Goal: Information Seeking & Learning: Find specific fact

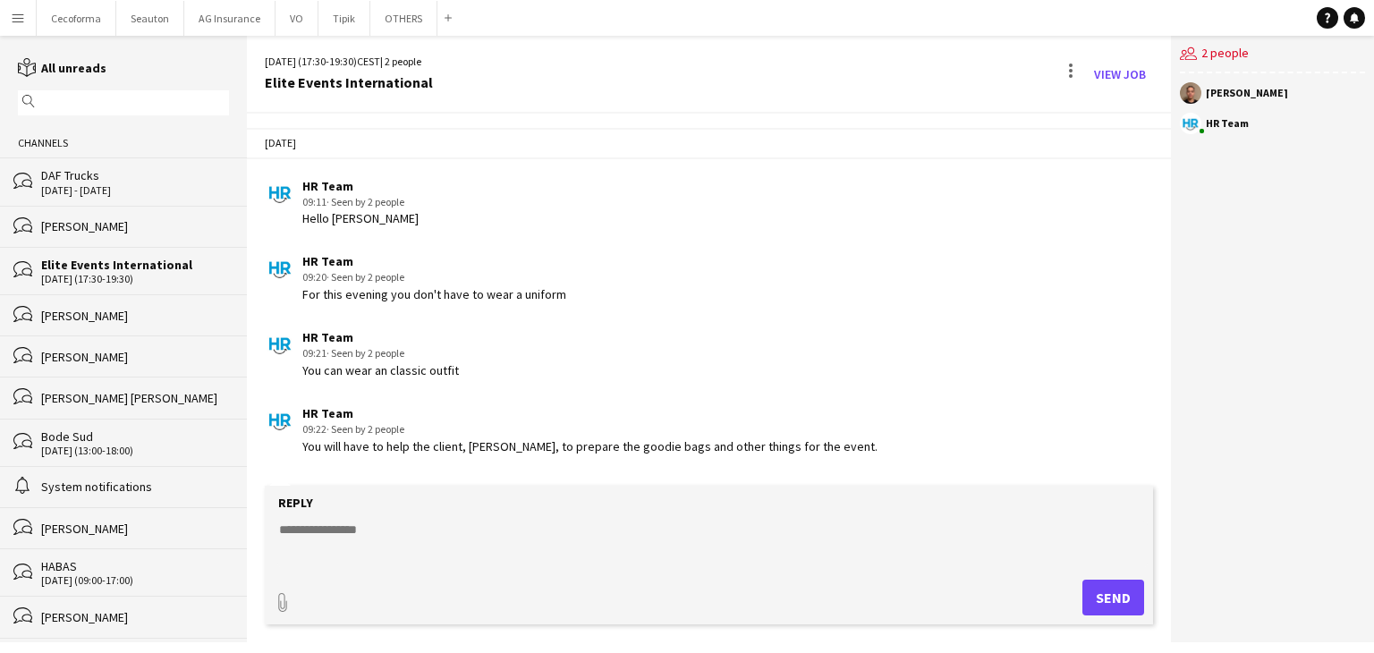
scroll to position [632, 0]
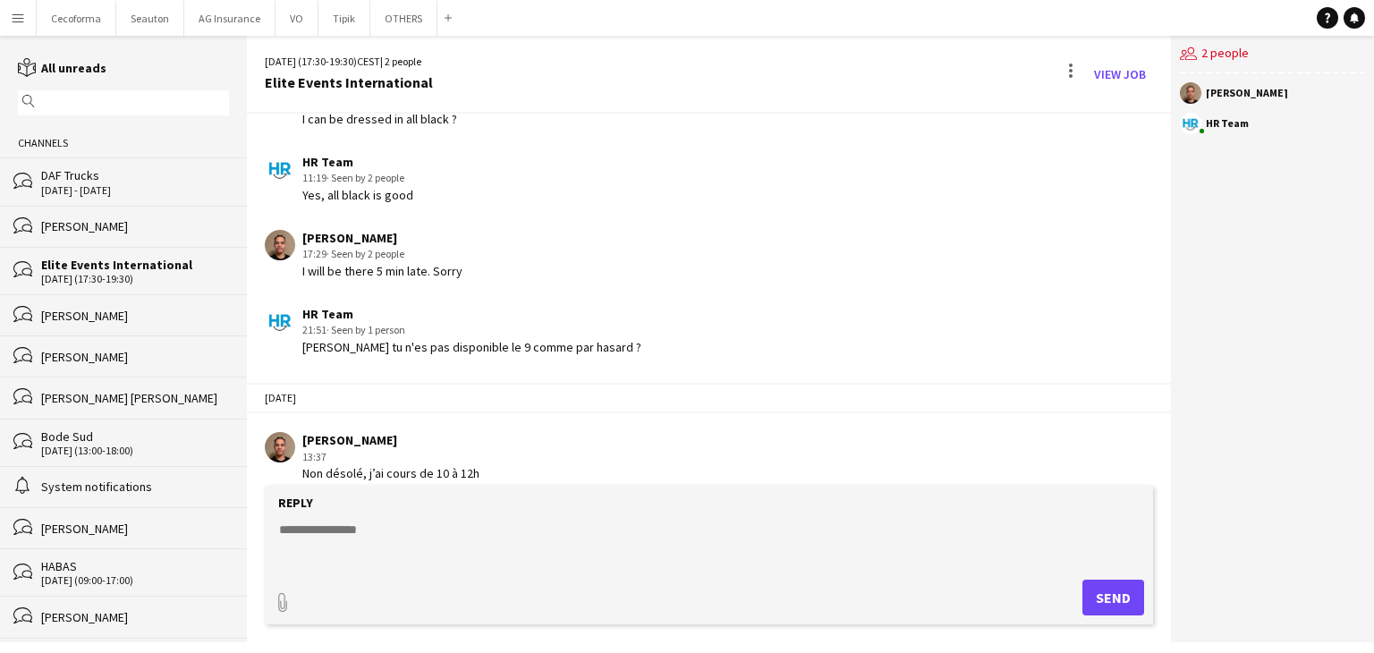
click at [1, 13] on button "Menu" at bounding box center [18, 18] width 36 height 36
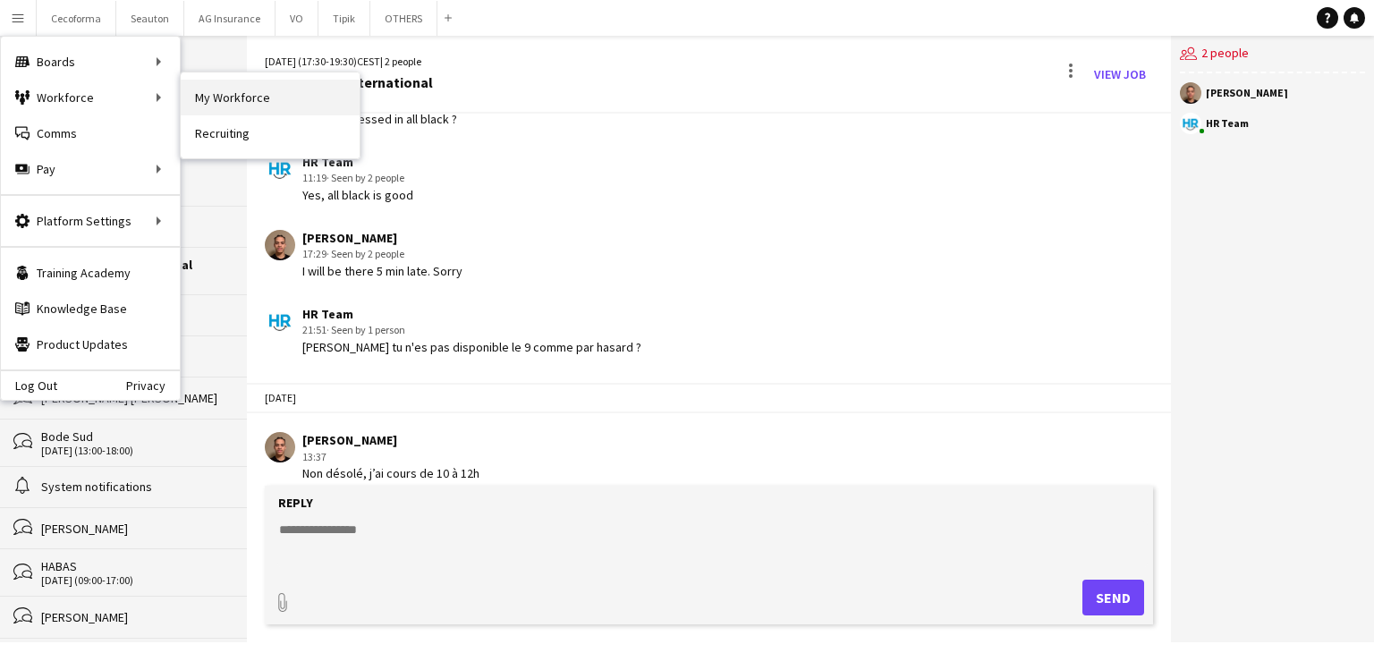
click at [249, 94] on link "My Workforce" at bounding box center [270, 98] width 179 height 36
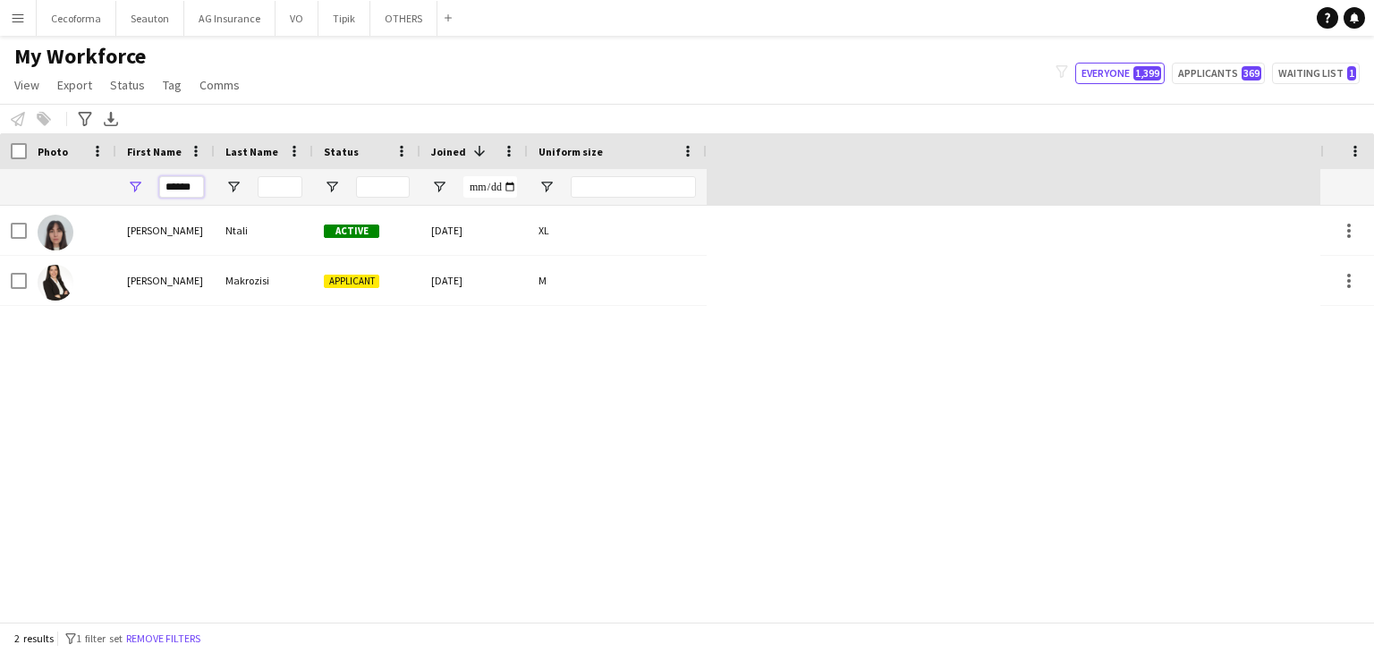
drag, startPoint x: 197, startPoint y: 181, endPoint x: 72, endPoint y: 170, distance: 125.7
click at [71, 180] on div "******" at bounding box center [353, 187] width 707 height 36
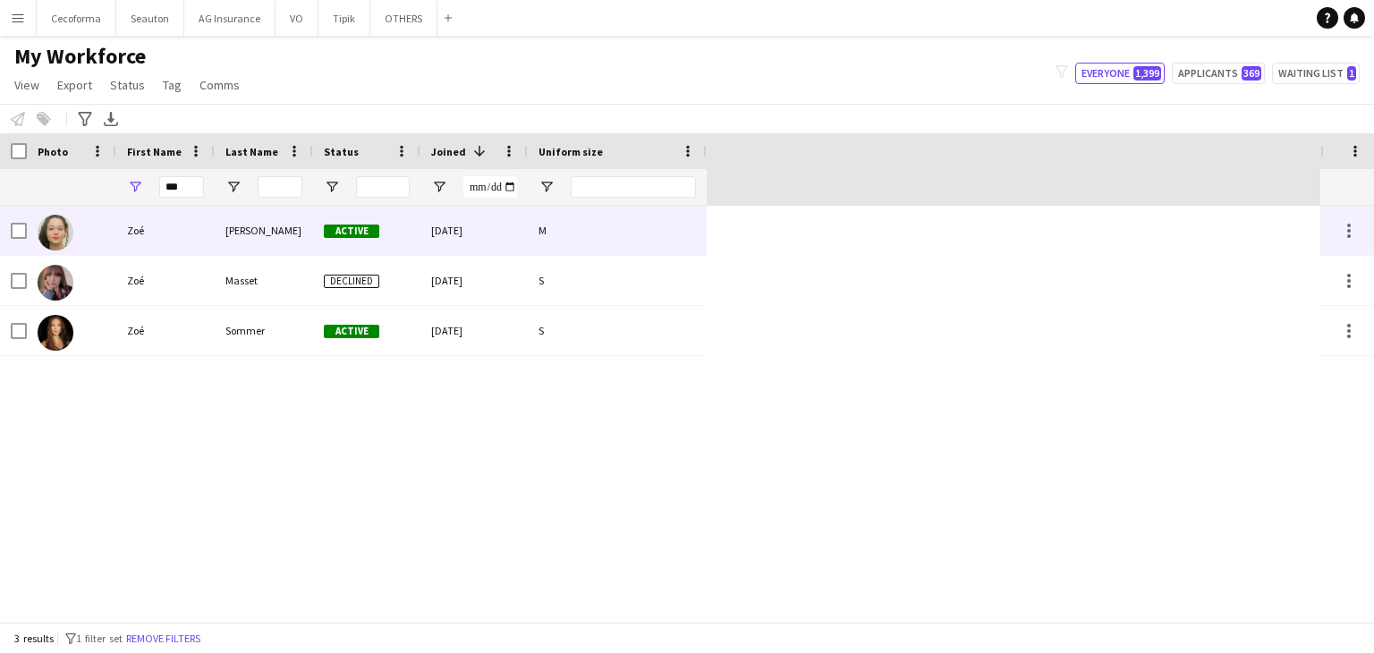
click at [202, 229] on div "Zoé" at bounding box center [165, 230] width 98 height 49
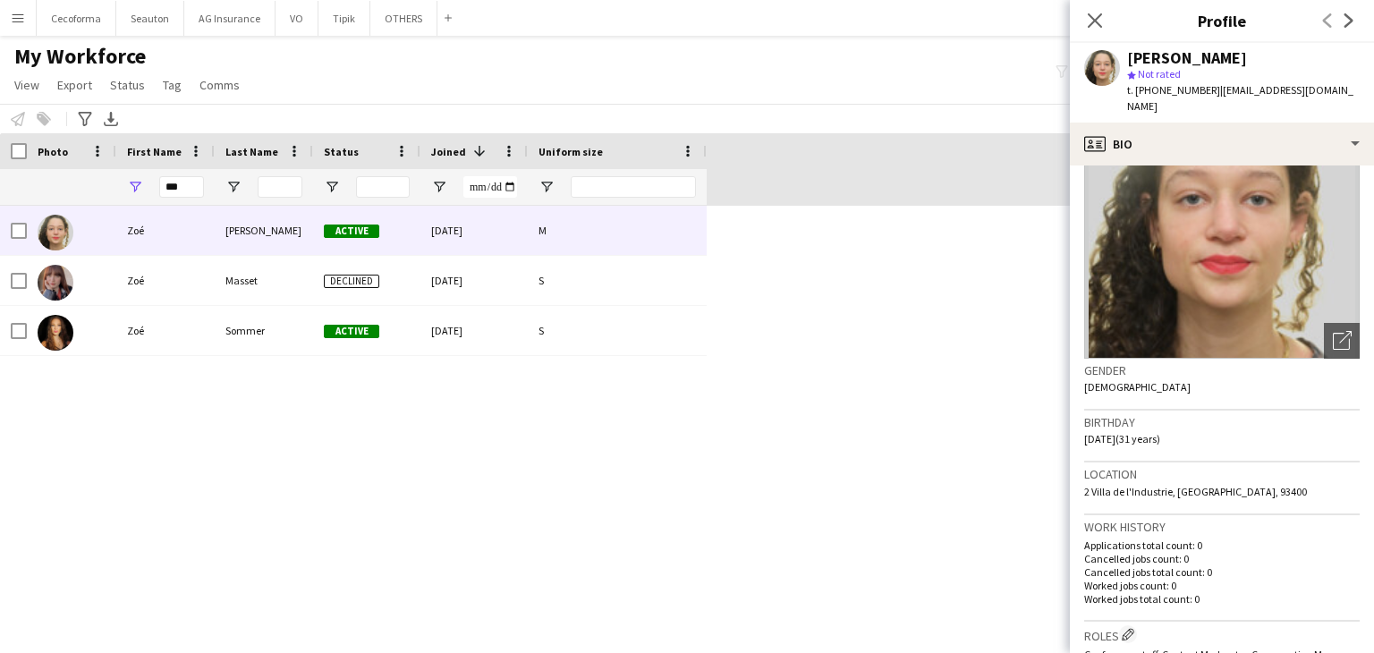
scroll to position [268, 0]
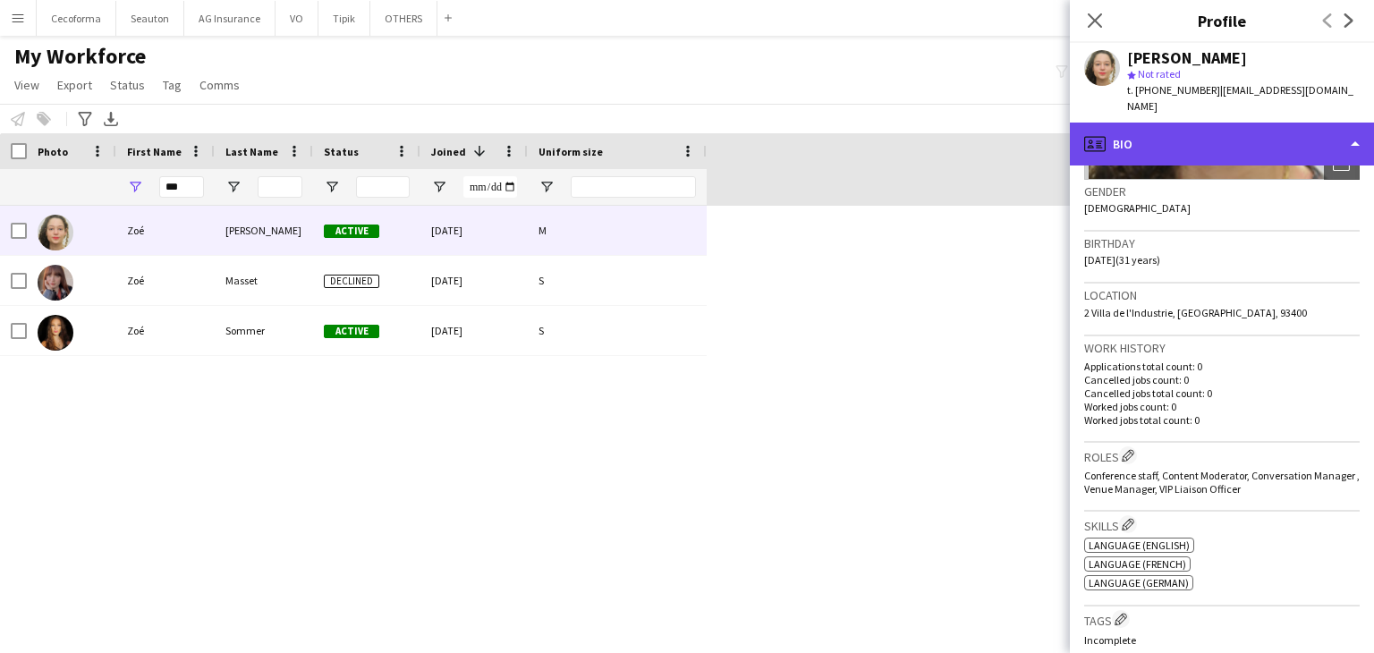
click at [1202, 126] on div "profile Bio" at bounding box center [1222, 144] width 304 height 43
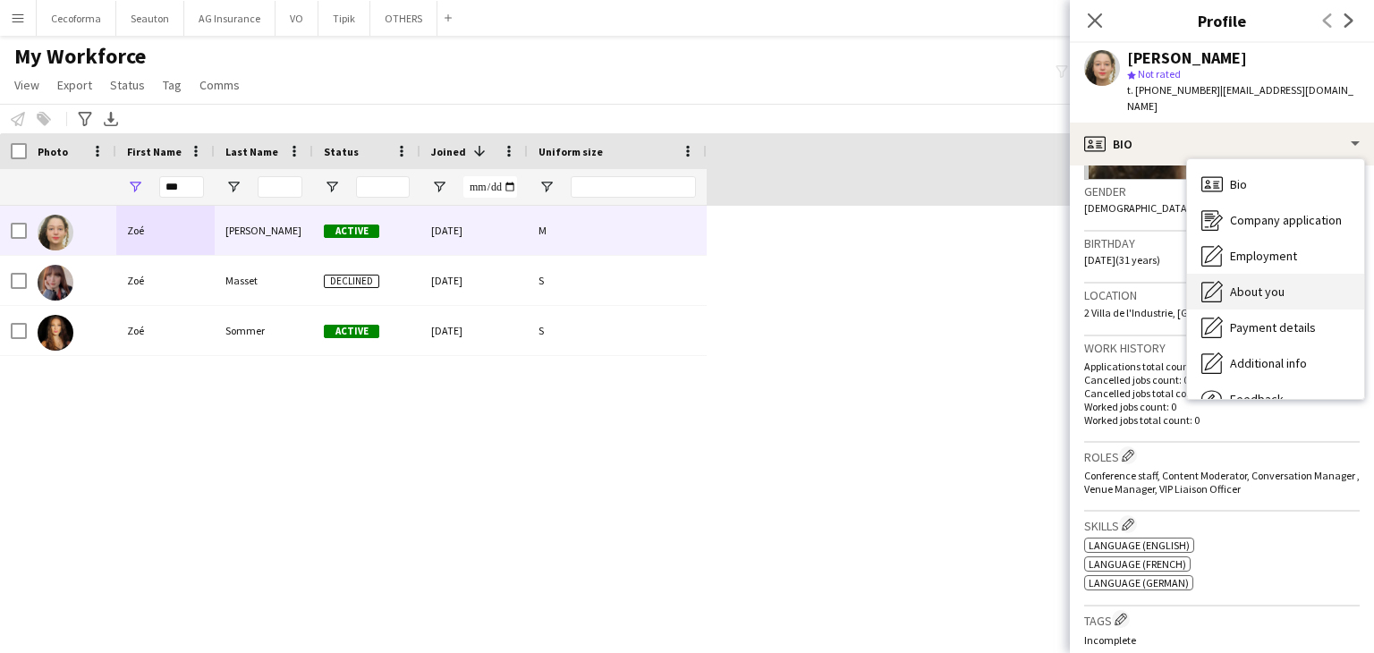
click at [1263, 284] on span "About you" at bounding box center [1257, 292] width 55 height 16
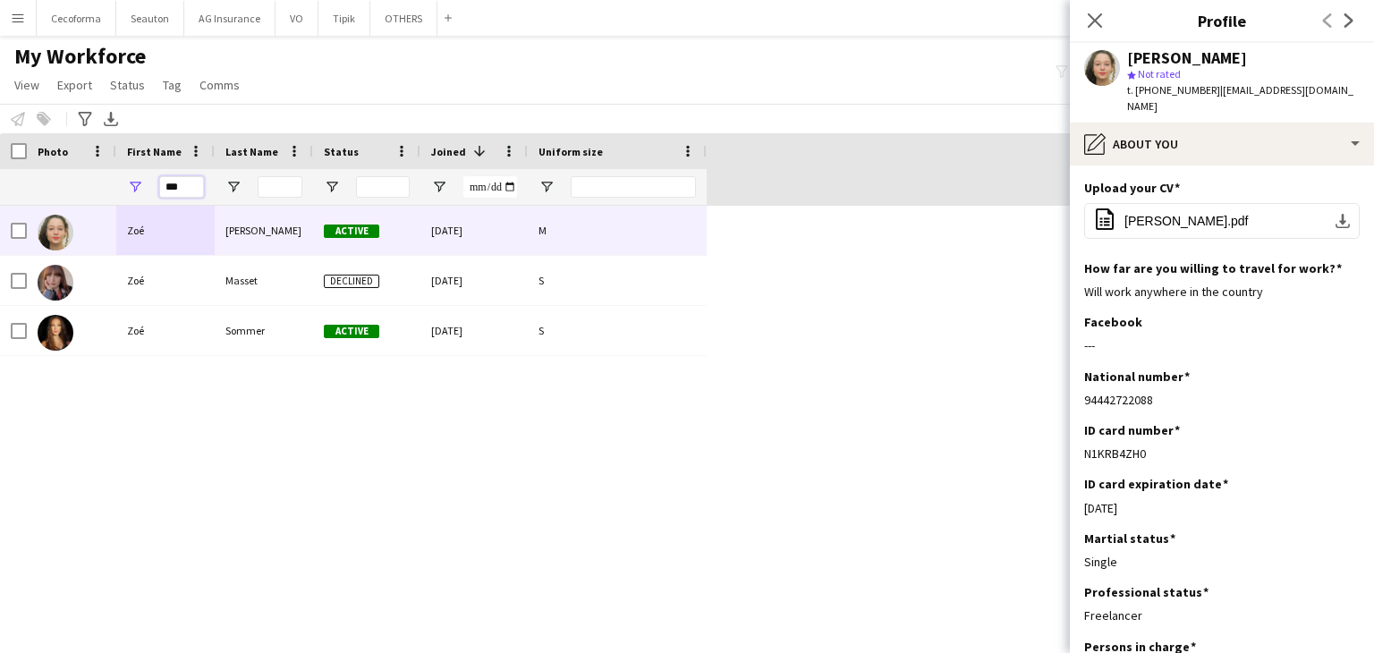
drag, startPoint x: 194, startPoint y: 184, endPoint x: 4, endPoint y: 191, distance: 190.6
click at [4, 191] on div "***" at bounding box center [353, 187] width 707 height 36
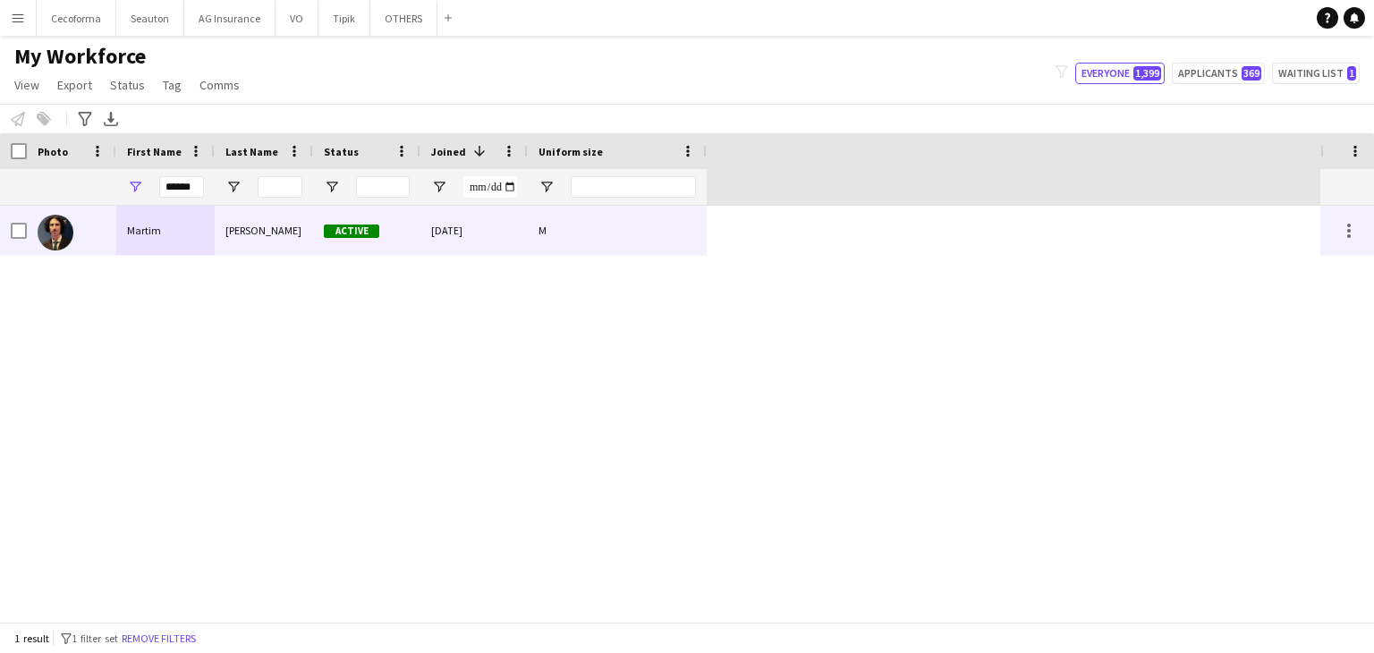
click at [177, 217] on div "Martim" at bounding box center [165, 230] width 98 height 49
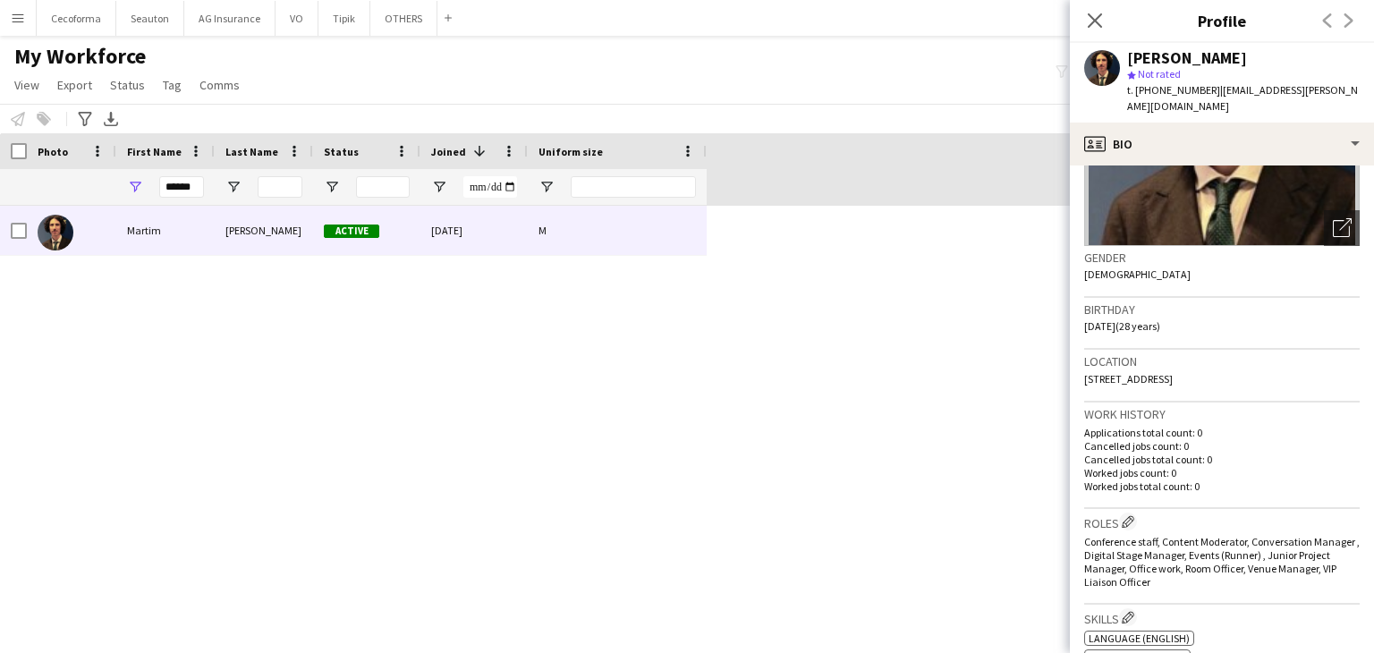
scroll to position [179, 0]
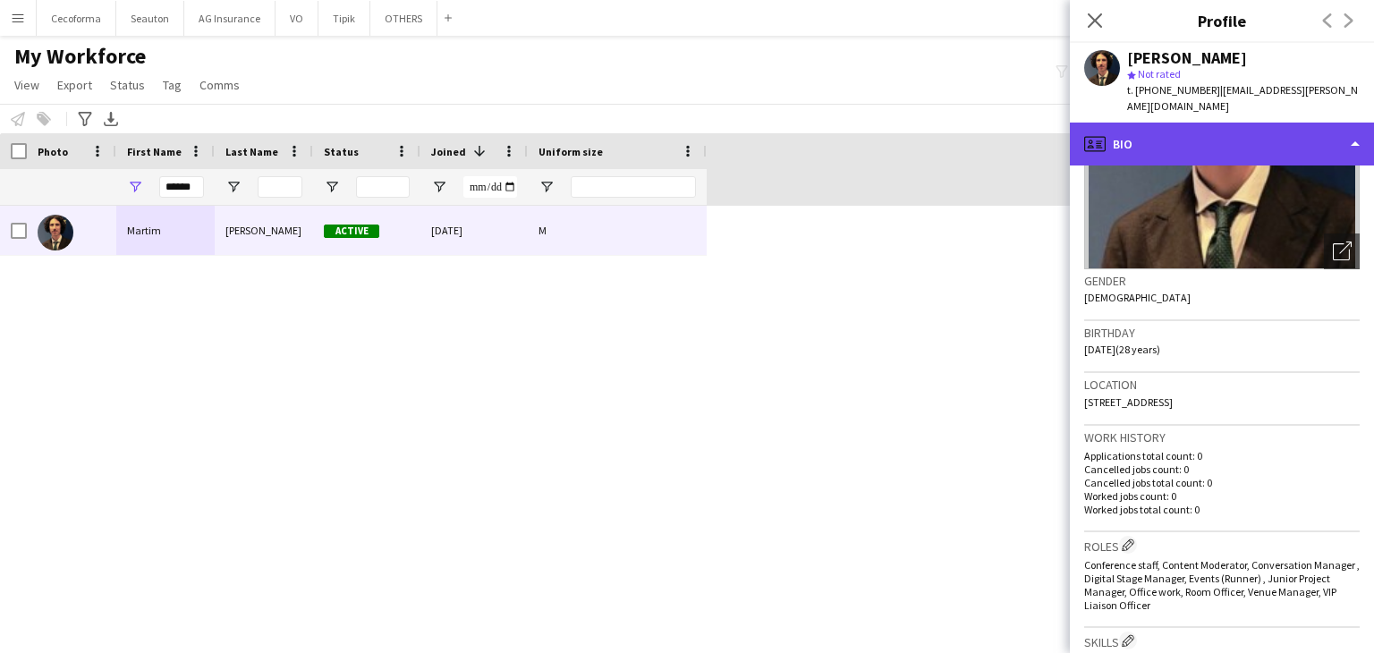
click at [1157, 123] on div "profile Bio" at bounding box center [1222, 144] width 304 height 43
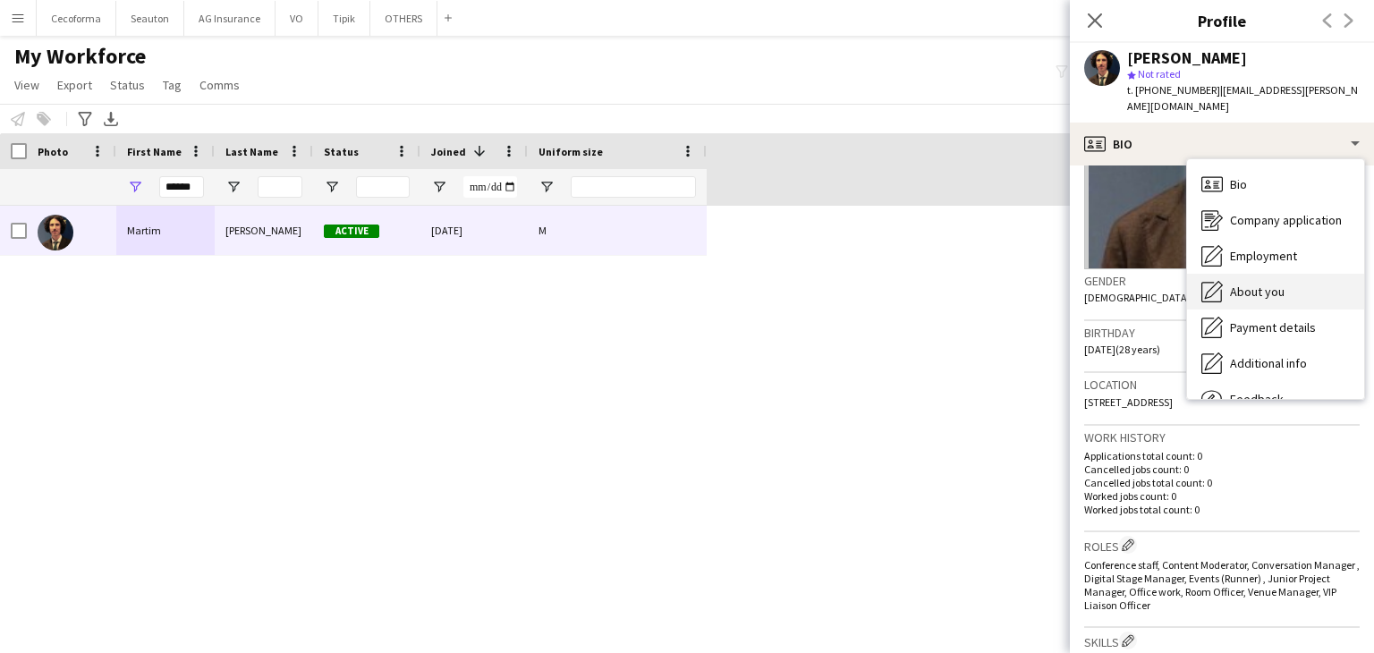
click at [1245, 283] on div "About you About you" at bounding box center [1275, 292] width 177 height 36
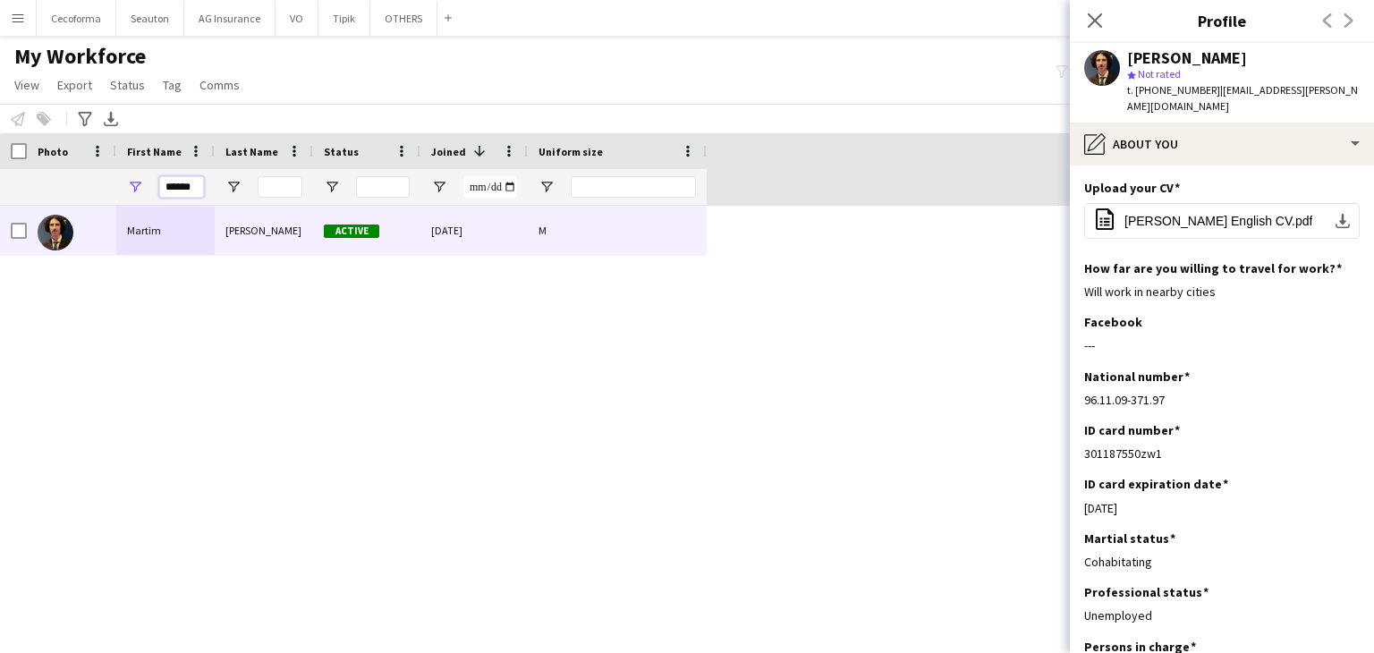
drag, startPoint x: 200, startPoint y: 183, endPoint x: 134, endPoint y: 185, distance: 66.2
click at [140, 189] on div "******" at bounding box center [165, 187] width 98 height 36
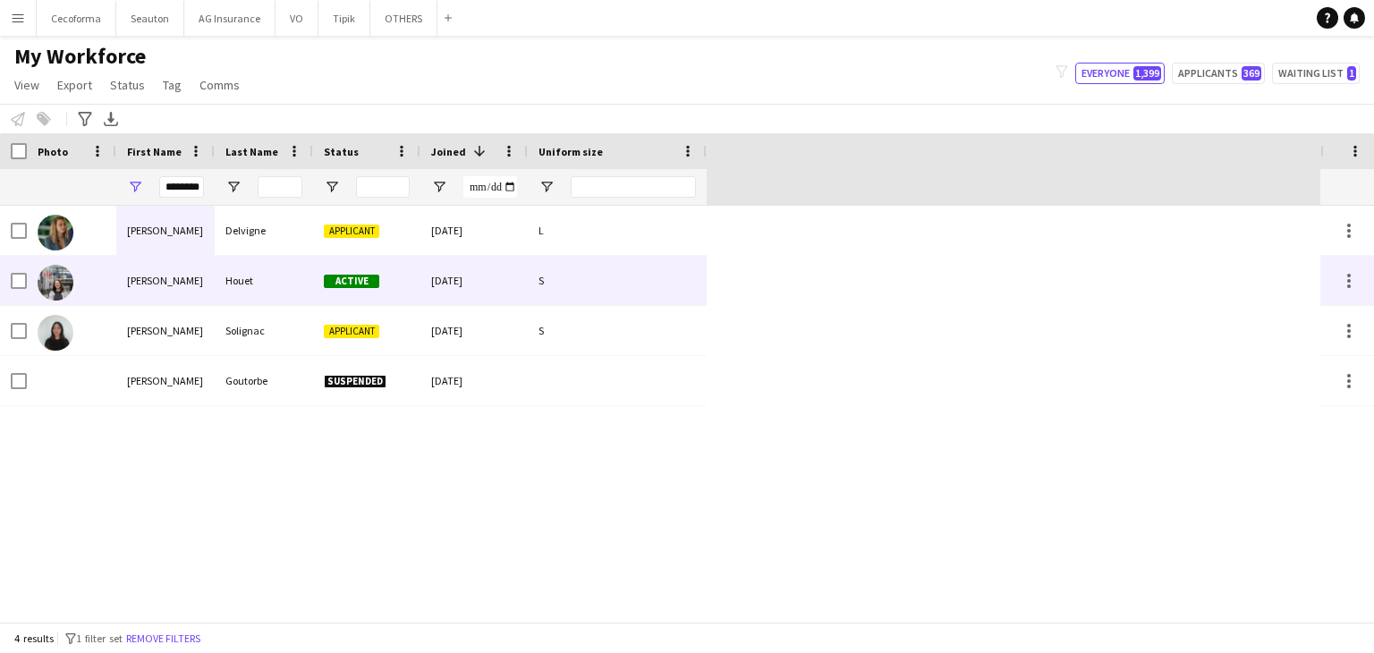
click at [211, 270] on div "[PERSON_NAME]" at bounding box center [165, 280] width 98 height 49
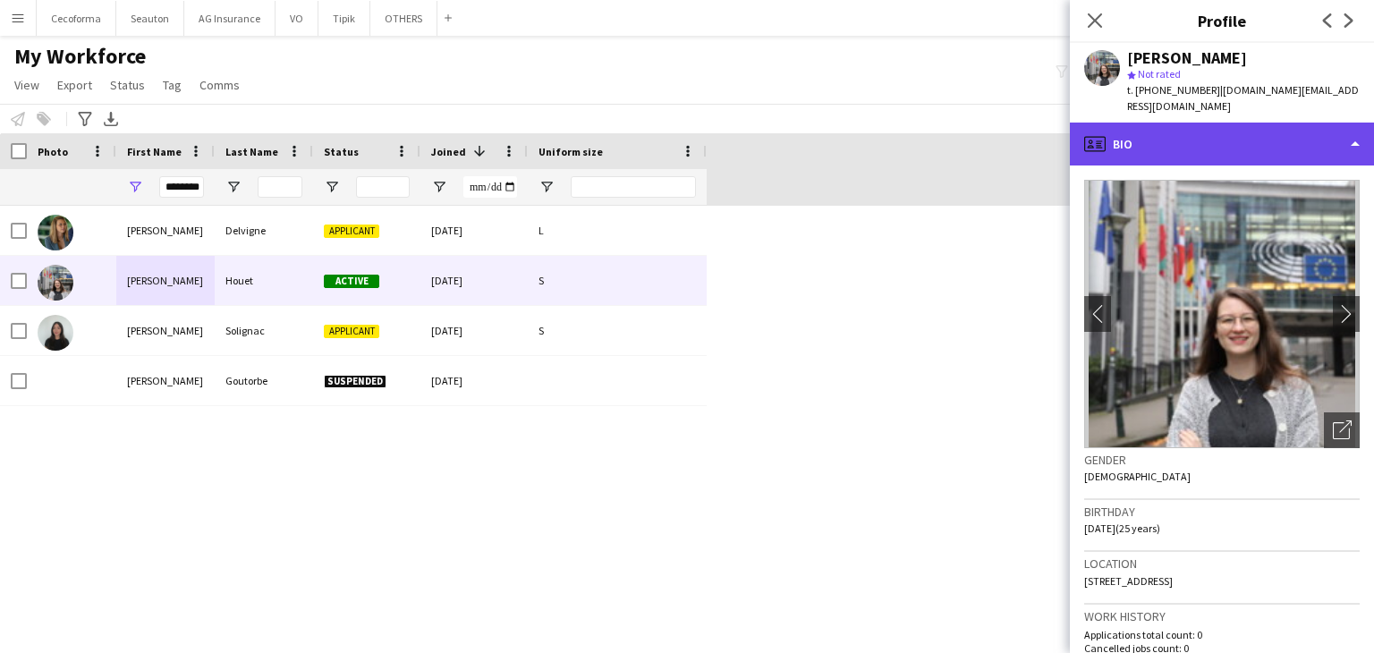
click at [1150, 141] on div "profile Bio" at bounding box center [1222, 144] width 304 height 43
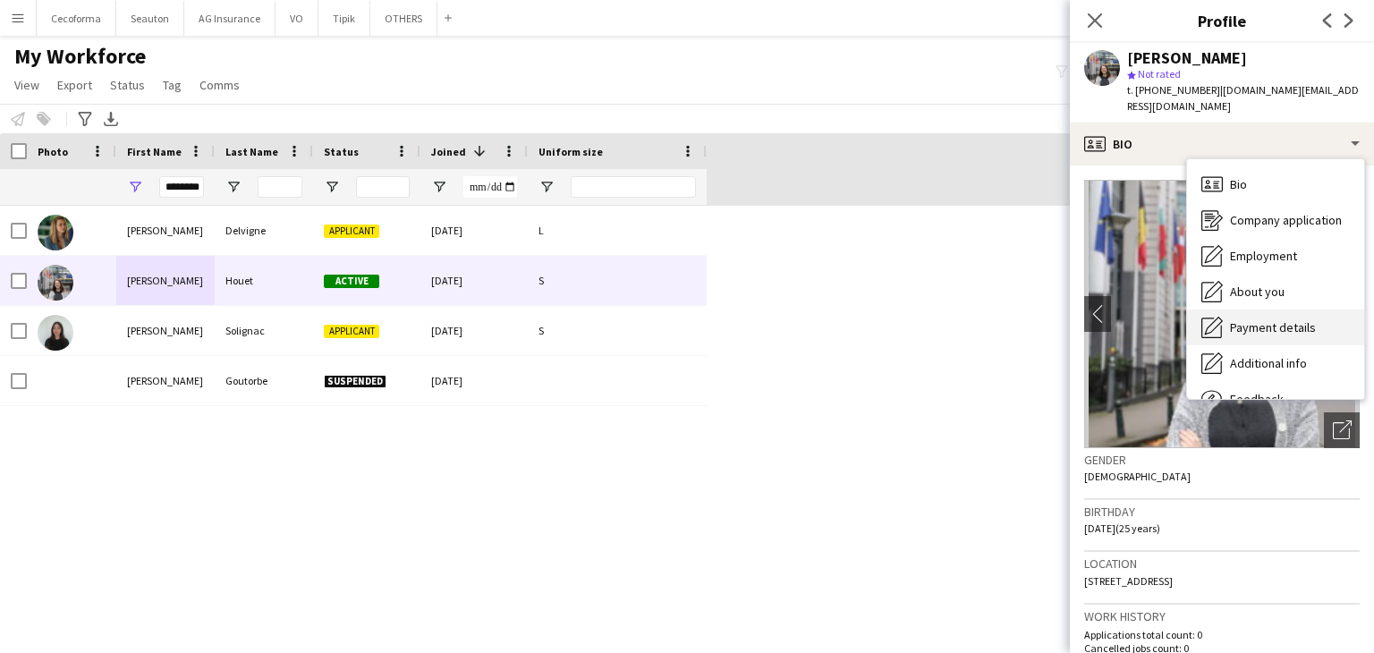
click at [1260, 321] on div "Payment details Payment details" at bounding box center [1275, 328] width 177 height 36
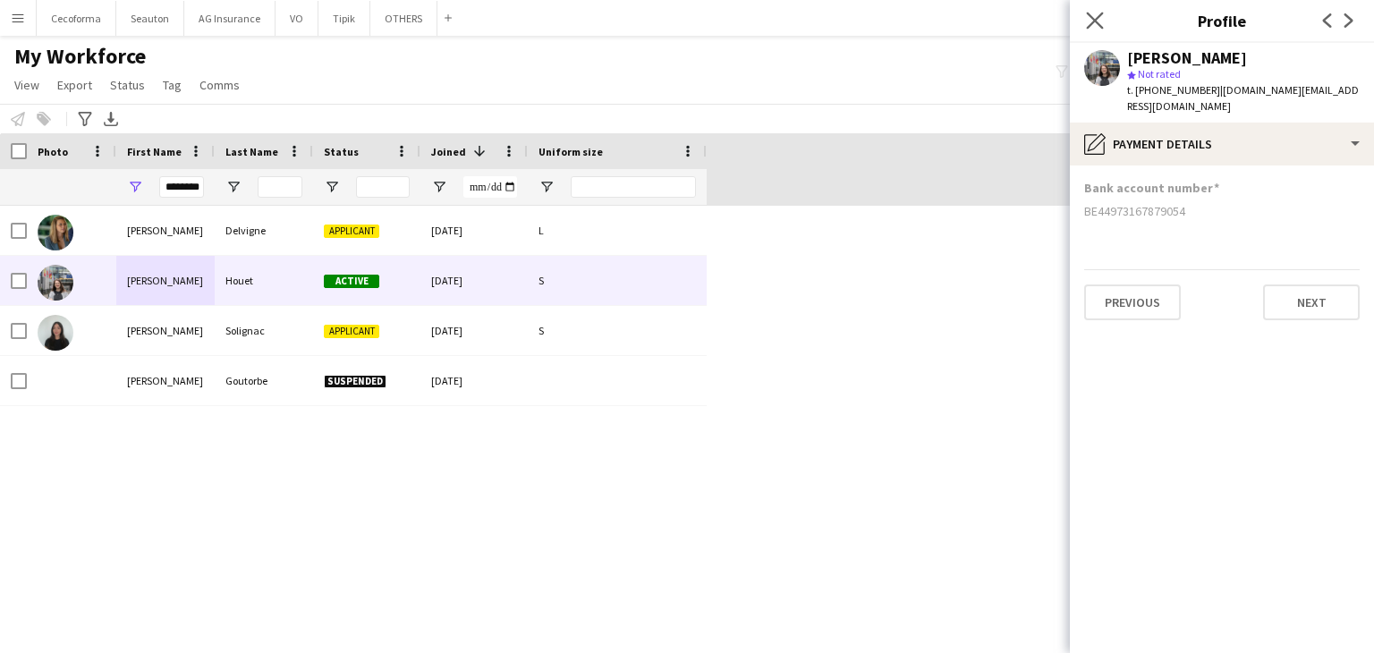
click at [1104, 21] on app-icon "Close pop-in" at bounding box center [1095, 21] width 26 height 26
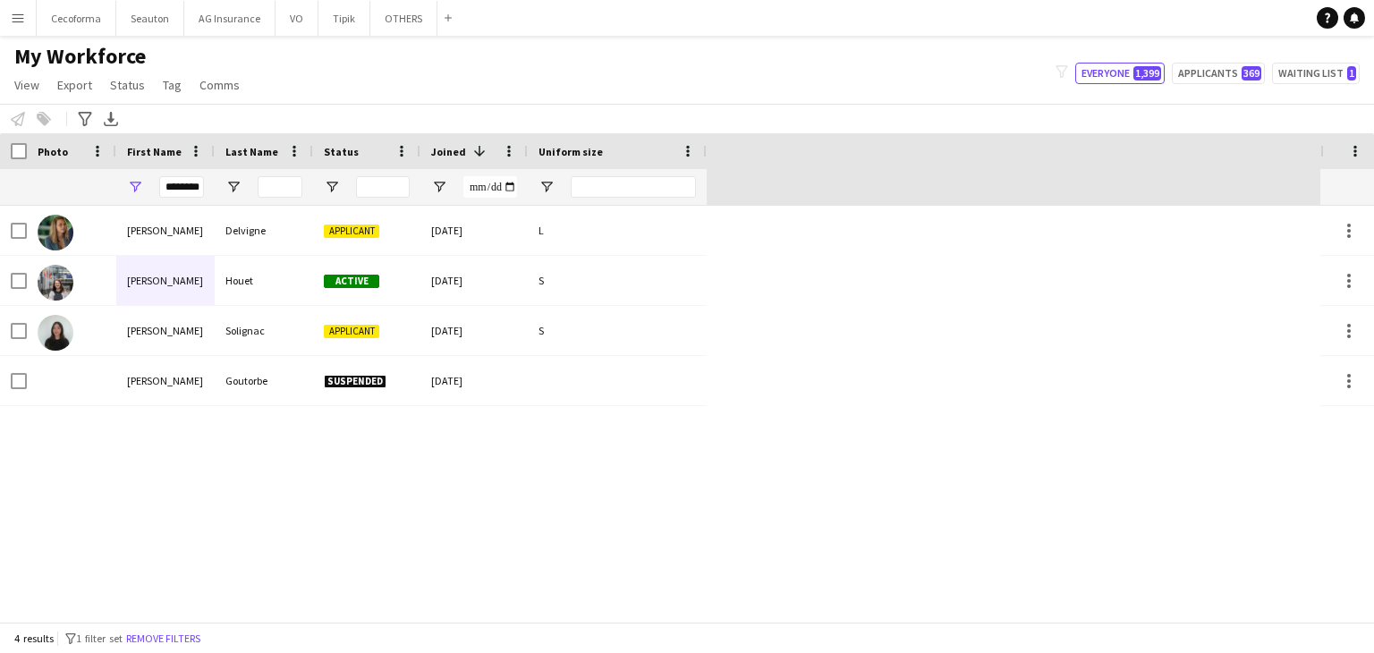
click at [932, 573] on div "[PERSON_NAME] Applicant [DATE] L [PERSON_NAME] Active [DATE] S [PERSON_NAME] Ap…" at bounding box center [660, 414] width 1320 height 416
drag, startPoint x: 168, startPoint y: 181, endPoint x: 376, endPoint y: 186, distance: 207.6
click at [376, 186] on div "********" at bounding box center [353, 187] width 707 height 36
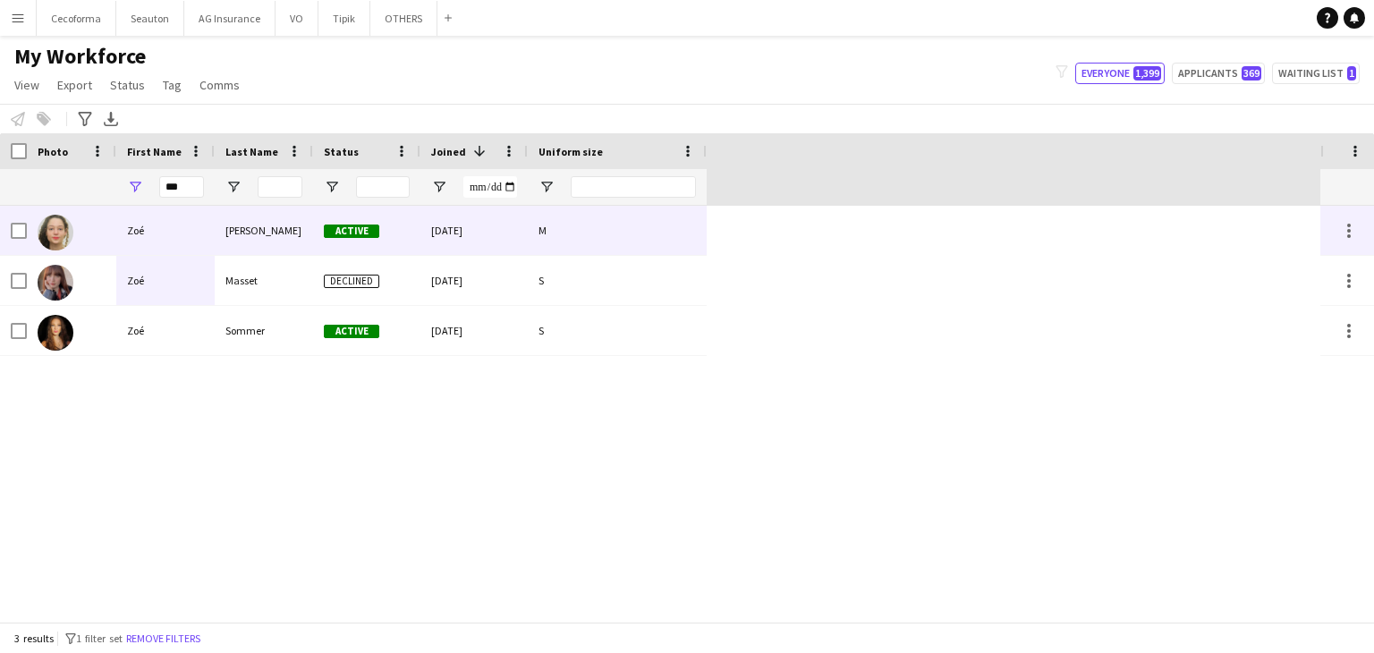
click at [196, 225] on div "Zoé" at bounding box center [165, 230] width 98 height 49
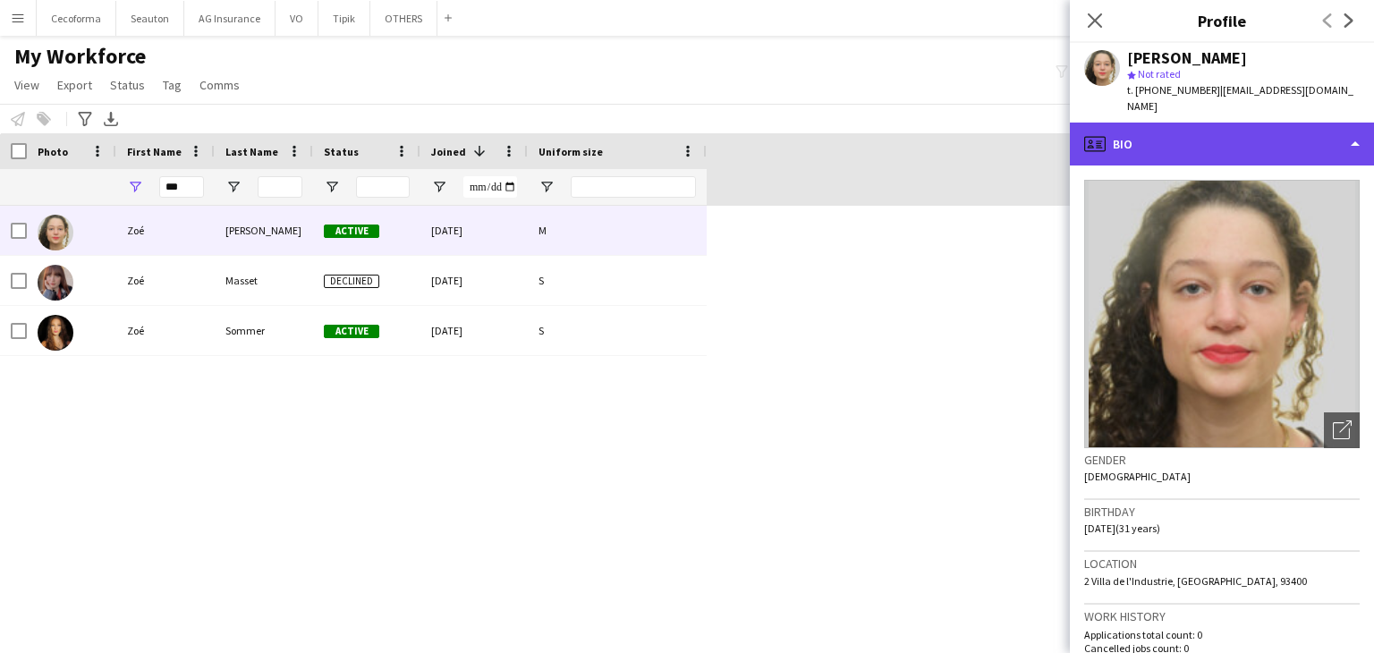
click at [1149, 131] on div "profile Bio" at bounding box center [1222, 144] width 304 height 43
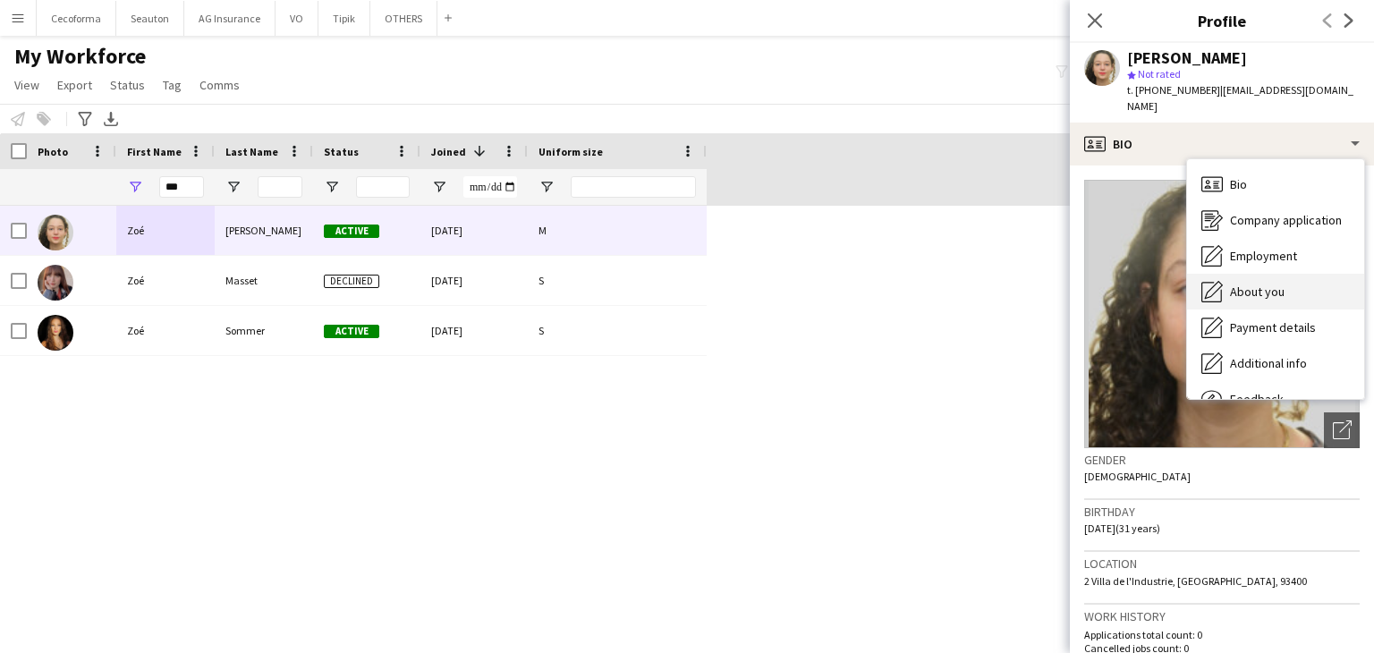
click at [1265, 284] on span "About you" at bounding box center [1257, 292] width 55 height 16
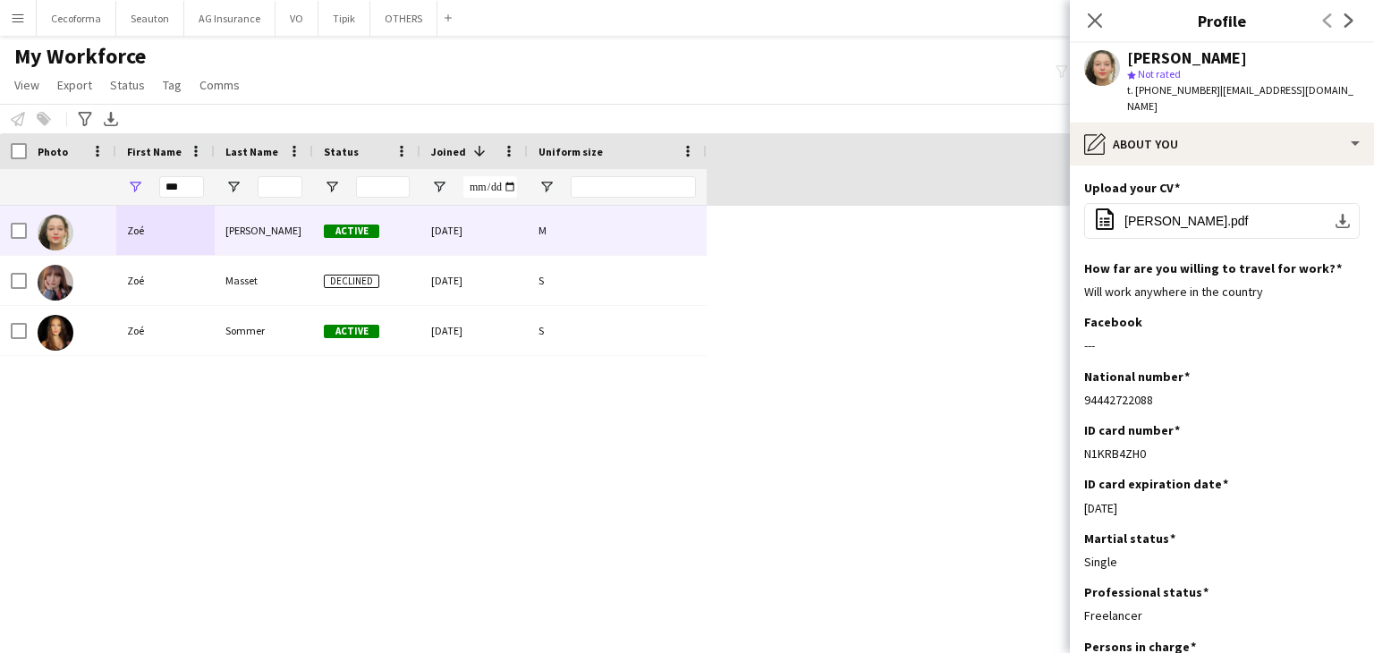
drag, startPoint x: 1168, startPoint y: 383, endPoint x: 1082, endPoint y: 380, distance: 85.9
click at [1082, 380] on app-section-data-types "Upload your CV Edit this field office-file-sheet [PERSON_NAME].pdf download-bot…" at bounding box center [1222, 409] width 304 height 488
copy div "94442722088"
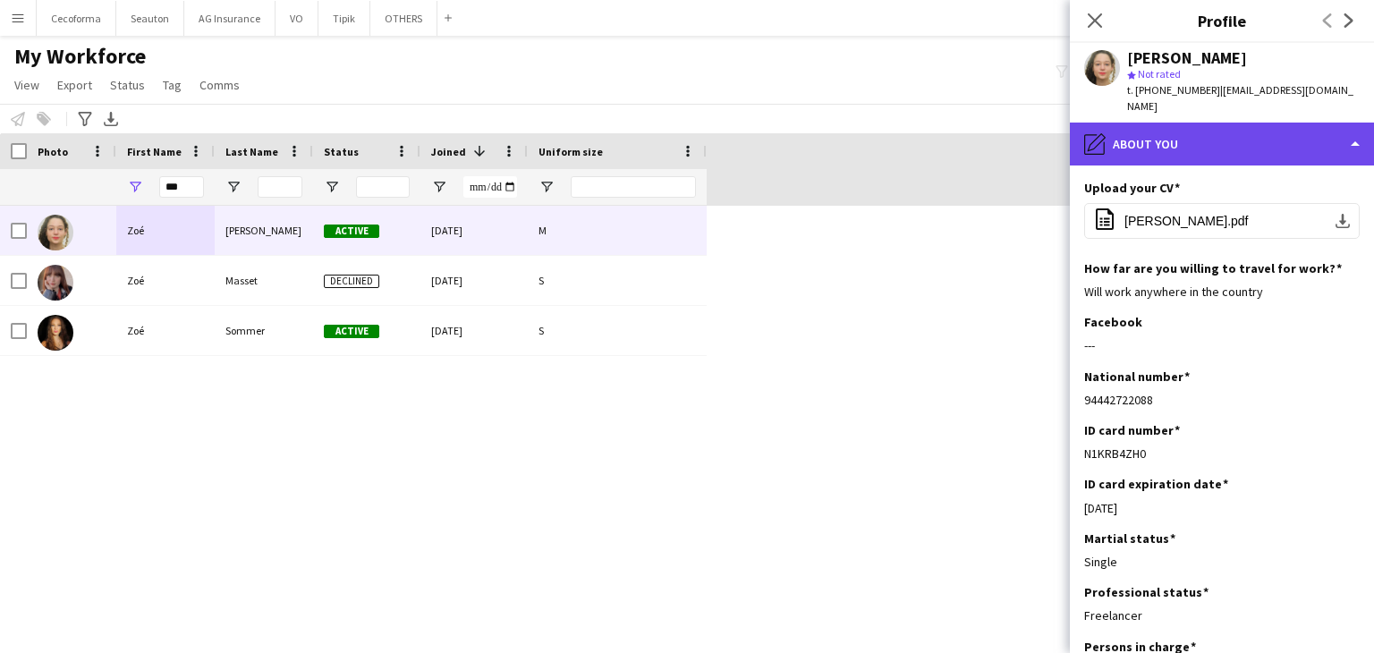
click at [1125, 130] on div "pencil4 About you" at bounding box center [1222, 144] width 304 height 43
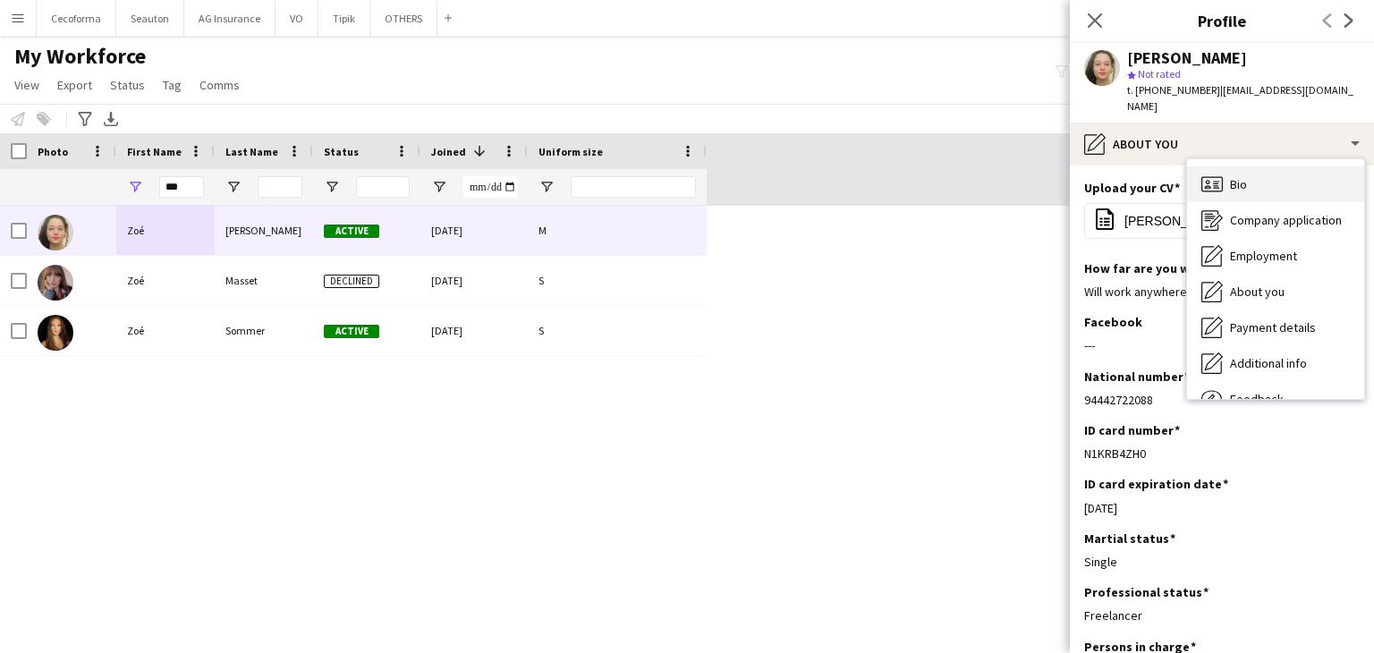
click at [1256, 166] on div "Bio Bio" at bounding box center [1275, 184] width 177 height 36
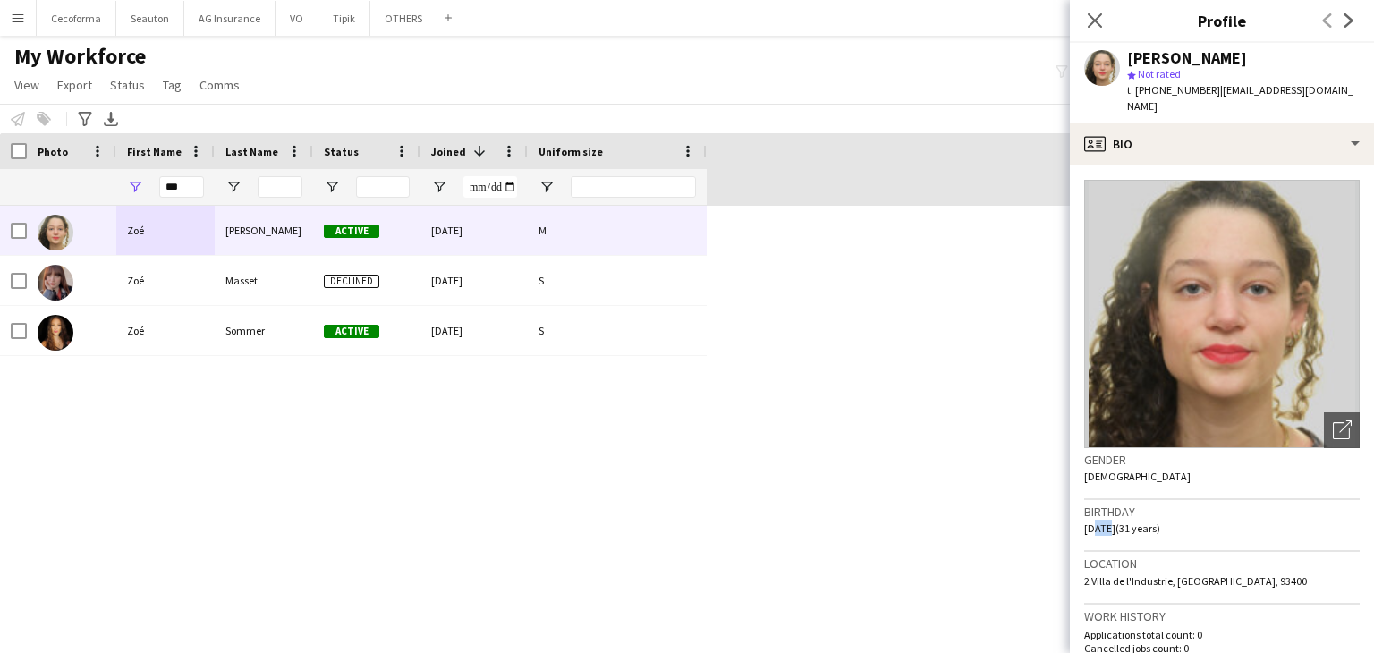
drag, startPoint x: 1088, startPoint y: 513, endPoint x: 1107, endPoint y: 513, distance: 18.8
click at [1102, 522] on span "[DATE] (31 years)" at bounding box center [1122, 528] width 76 height 13
drag, startPoint x: 1132, startPoint y: 514, endPoint x: 1073, endPoint y: 516, distance: 59.1
click at [1073, 516] on app-crew-profile-bio "Open photos pop-in Gender [DEMOGRAPHIC_DATA] Birthday [DEMOGRAPHIC_DATA] (31 ye…" at bounding box center [1222, 409] width 304 height 488
copy span "[DATE]"
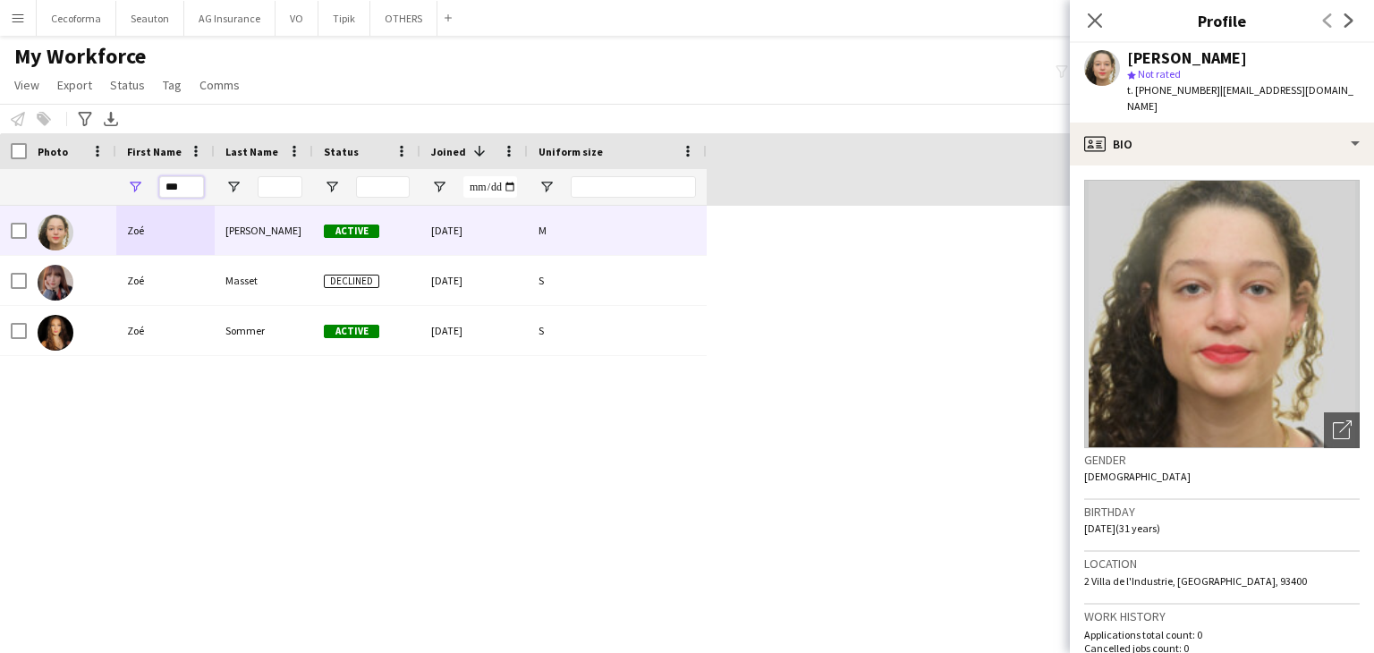
drag, startPoint x: 193, startPoint y: 183, endPoint x: 81, endPoint y: 185, distance: 112.7
click at [87, 189] on div "***" at bounding box center [353, 187] width 707 height 36
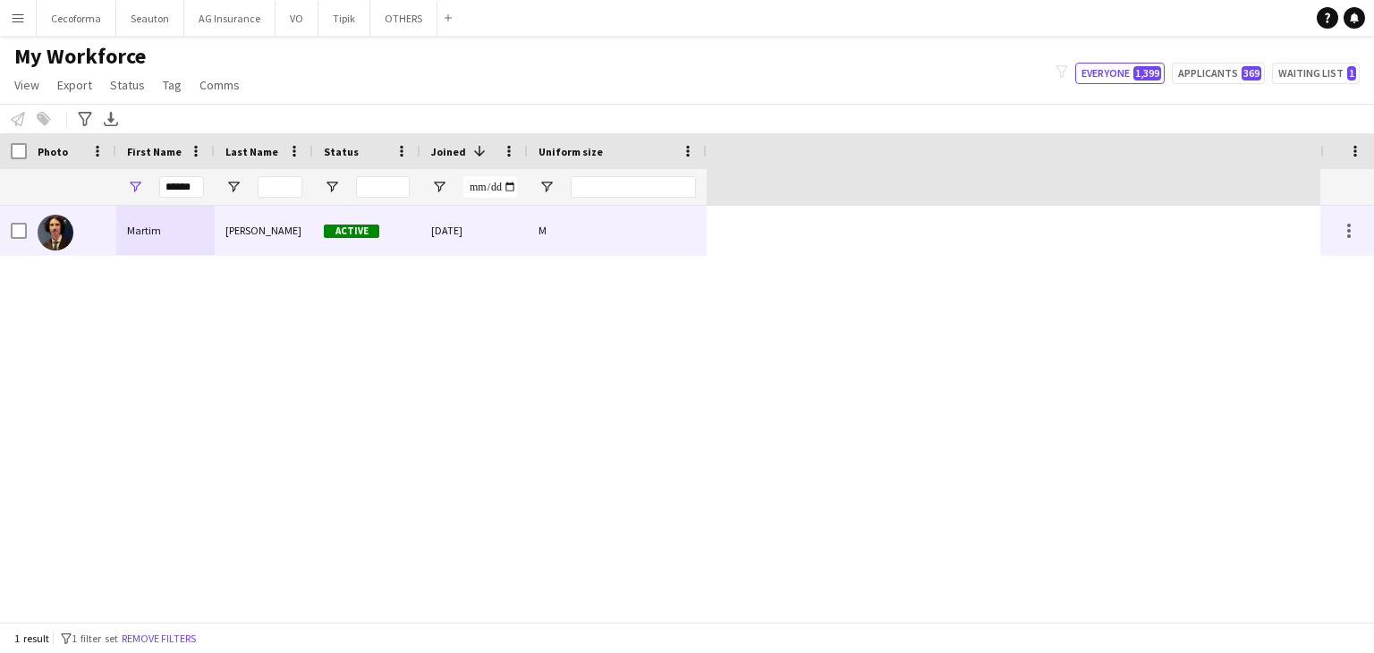
click at [144, 236] on div "Martim" at bounding box center [165, 230] width 98 height 49
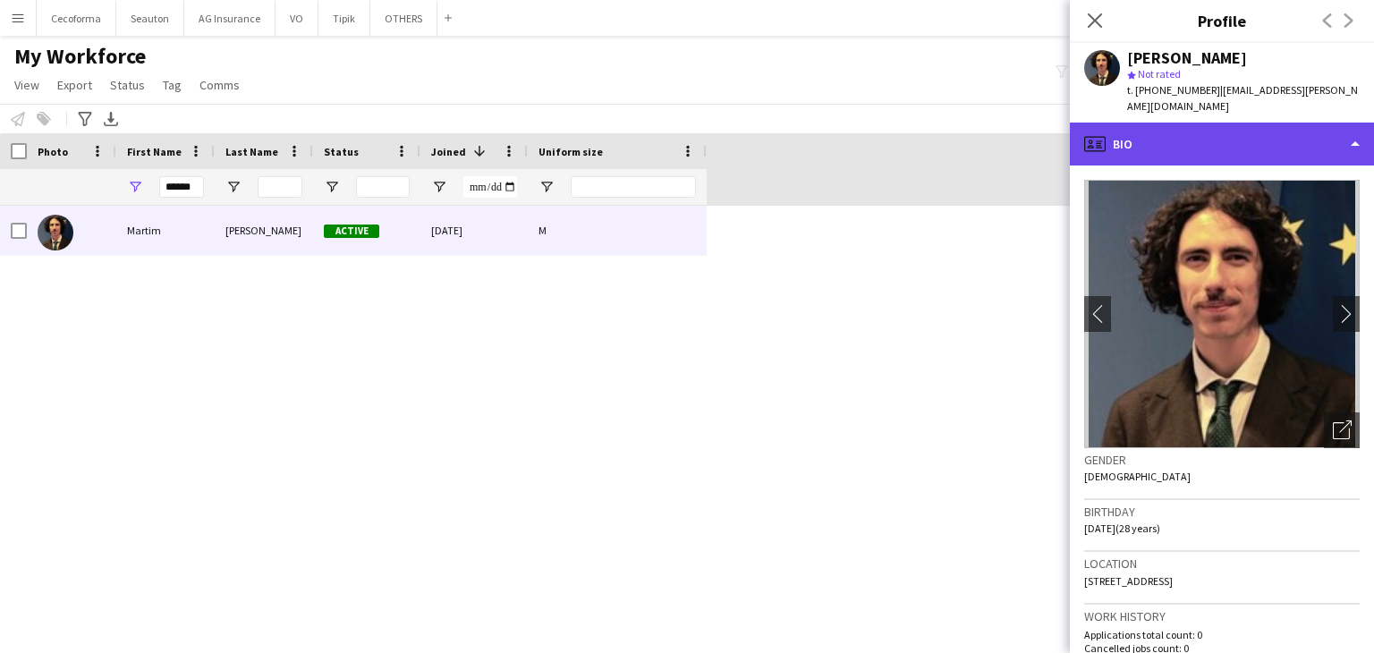
click at [1155, 126] on div "profile Bio" at bounding box center [1222, 144] width 304 height 43
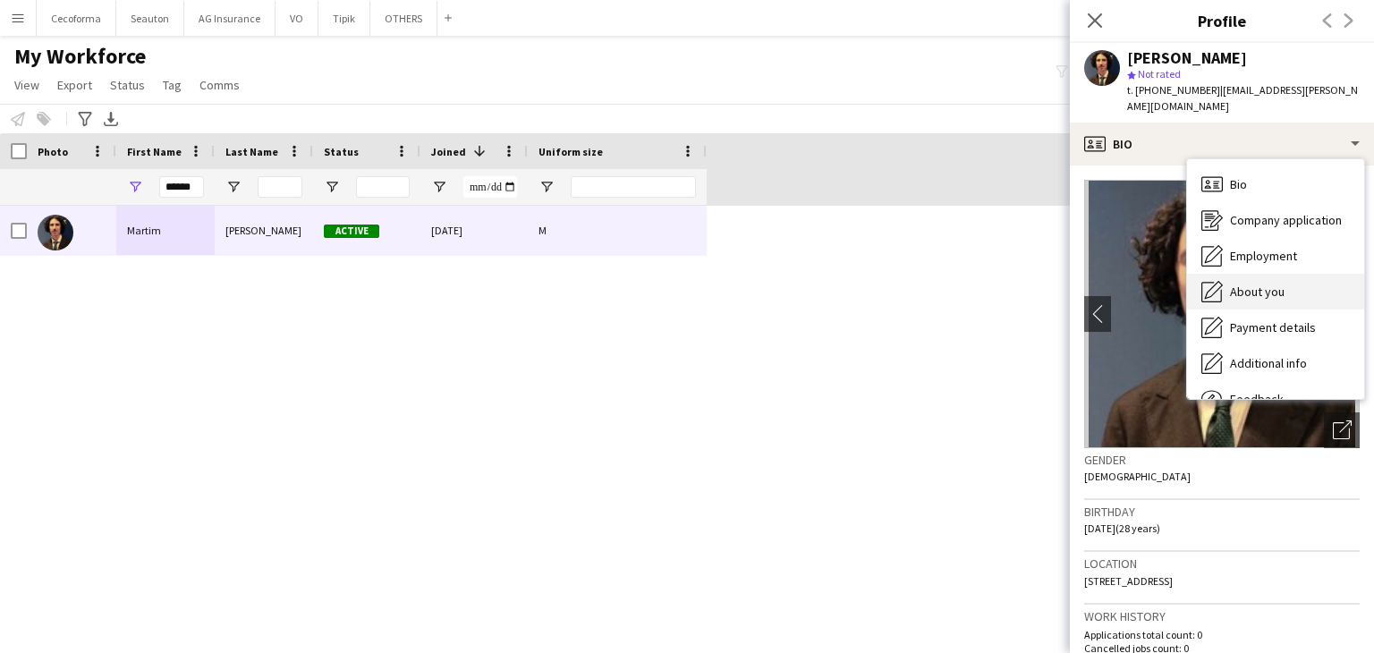
click at [1246, 284] on span "About you" at bounding box center [1257, 292] width 55 height 16
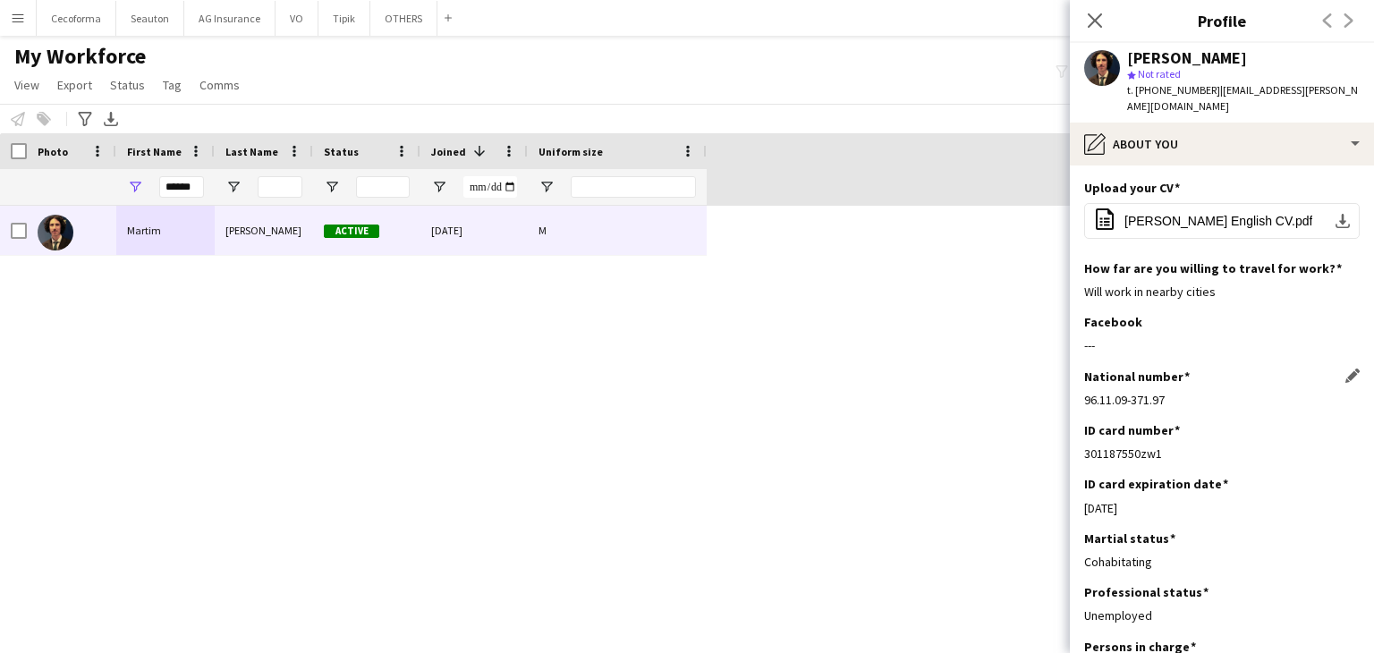
drag, startPoint x: 1192, startPoint y: 379, endPoint x: 1084, endPoint y: 386, distance: 107.6
click at [1084, 392] on div "96.11.09-371.97" at bounding box center [1222, 400] width 276 height 16
copy div "96.11.09-371.97"
drag, startPoint x: 161, startPoint y: 181, endPoint x: 405, endPoint y: 157, distance: 245.3
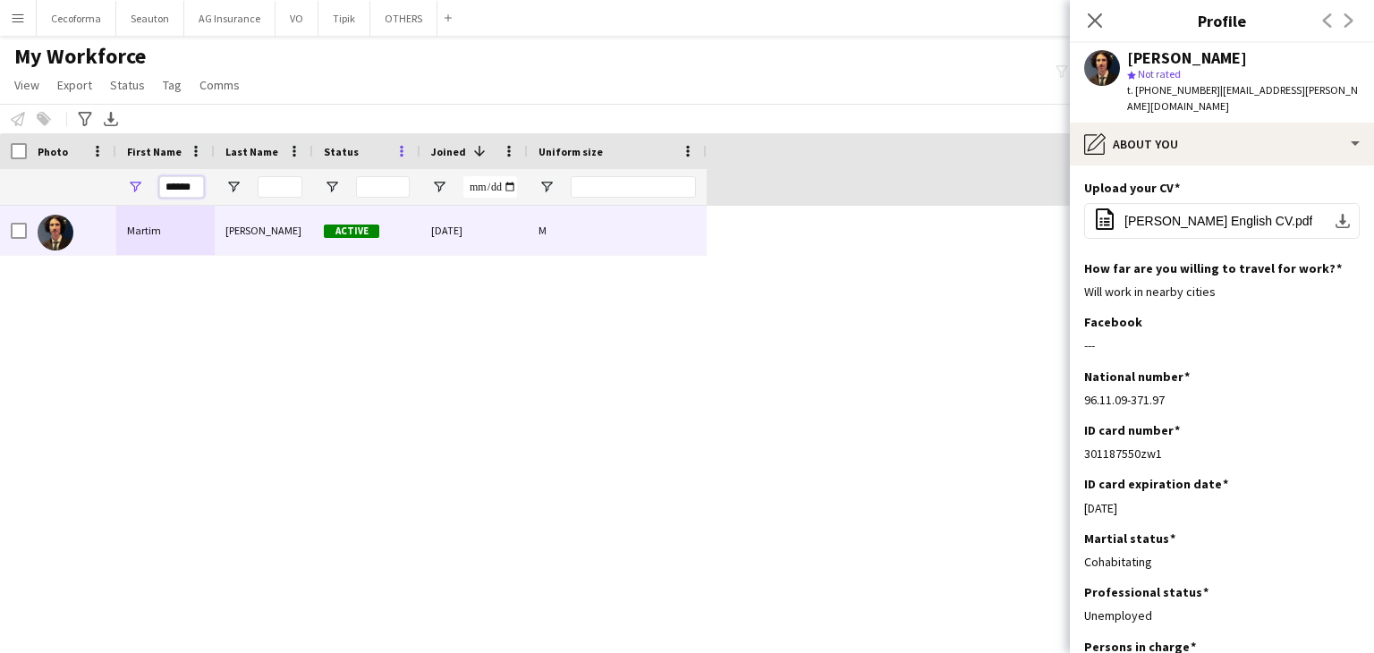
click at [400, 157] on div "Workforce Details Profile Data Photo First Name" at bounding box center [353, 169] width 707 height 72
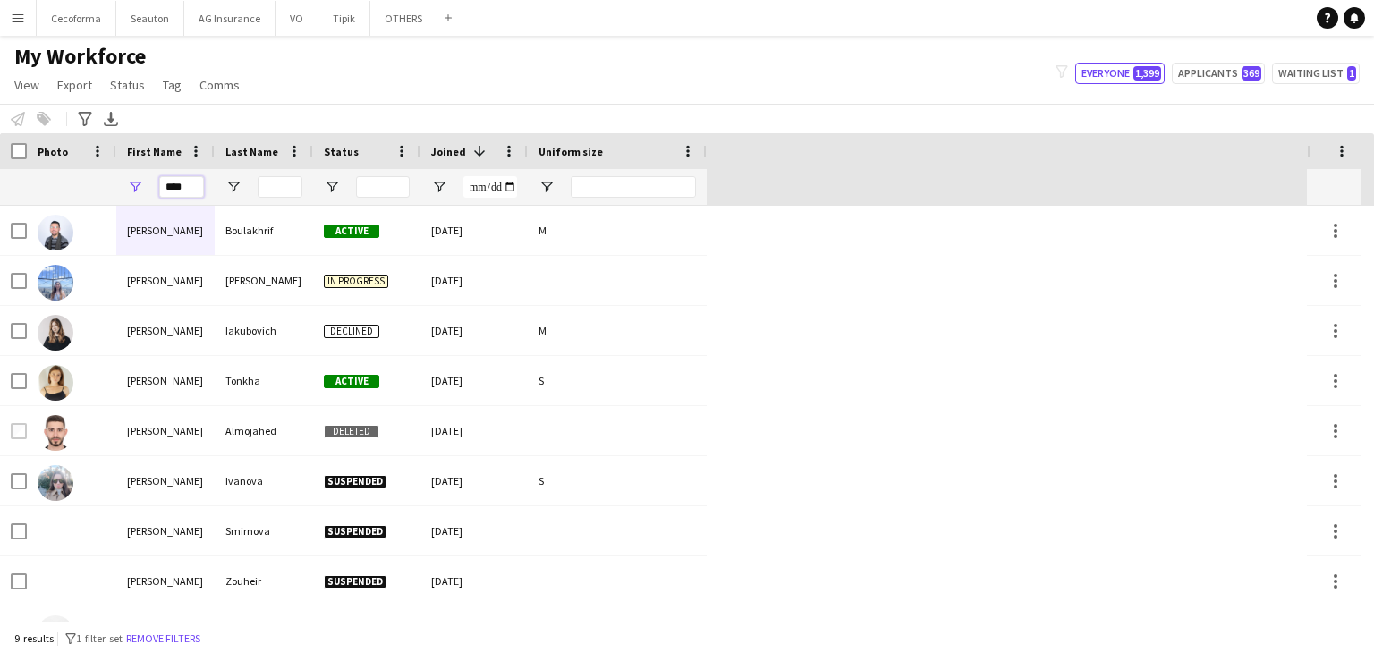
type input "****"
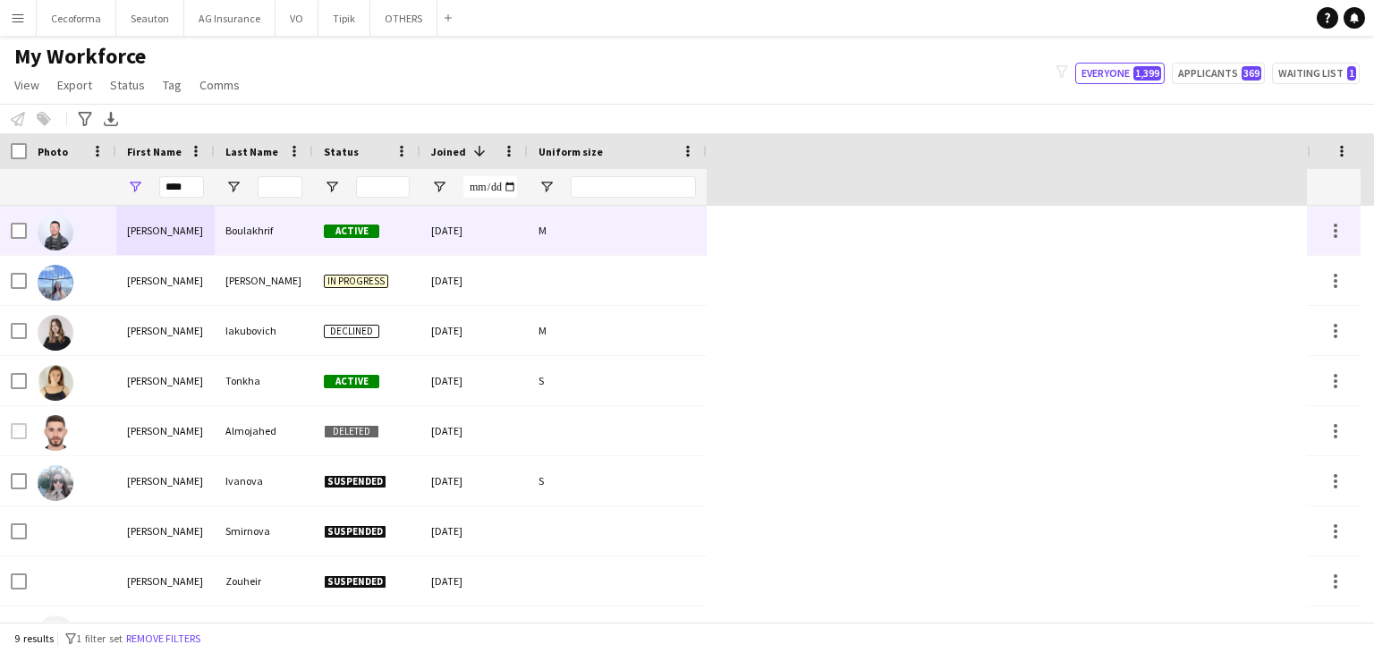
click at [159, 230] on div "[PERSON_NAME]" at bounding box center [165, 230] width 98 height 49
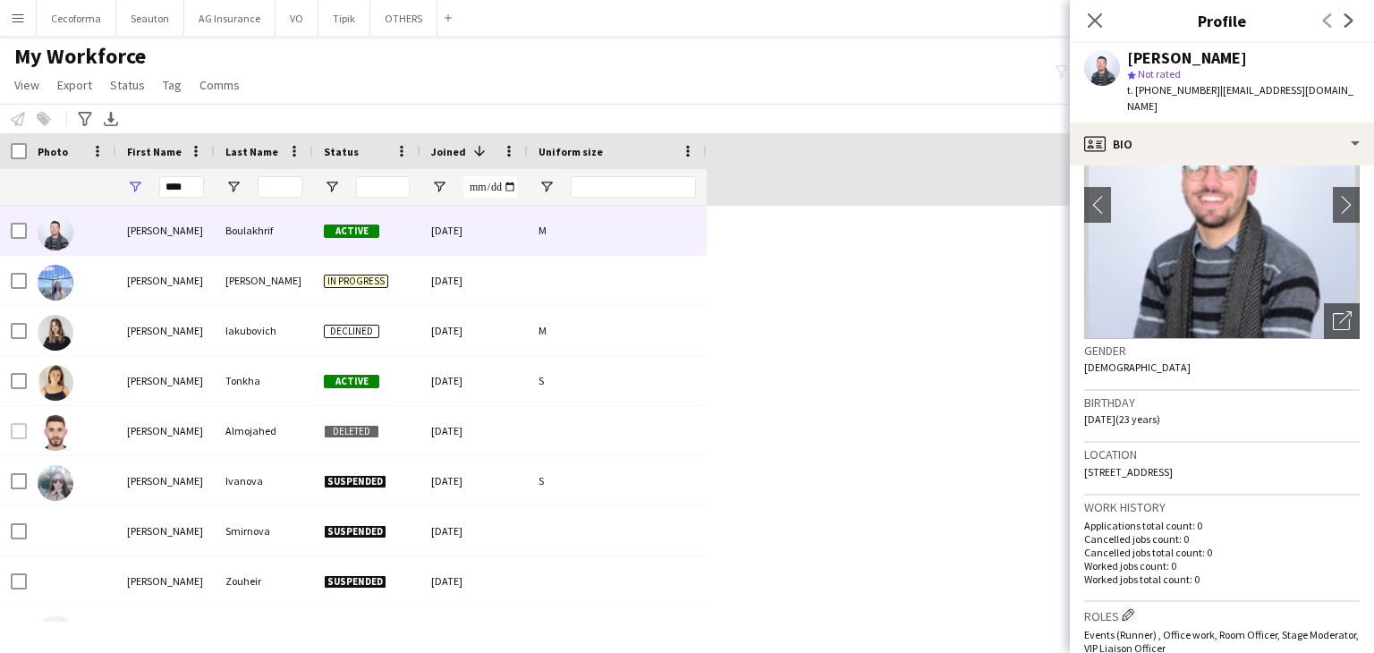
scroll to position [89, 0]
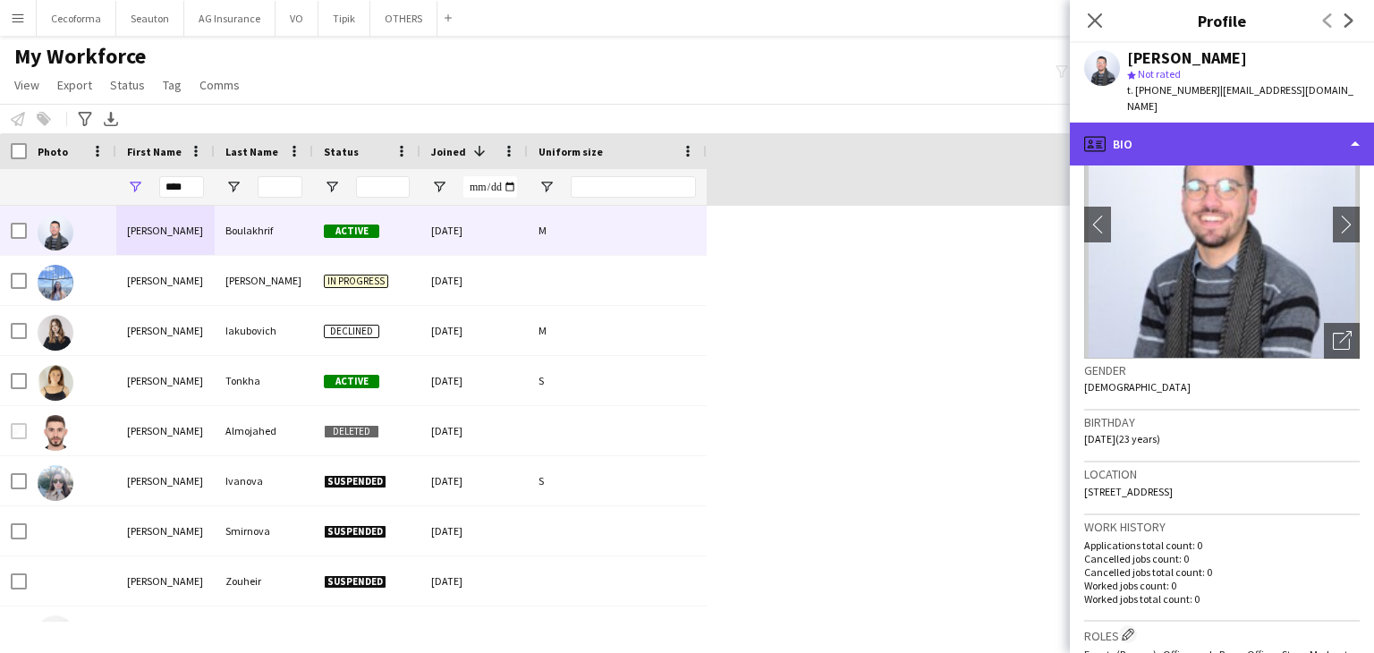
click at [1109, 149] on div "profile Bio" at bounding box center [1222, 144] width 304 height 43
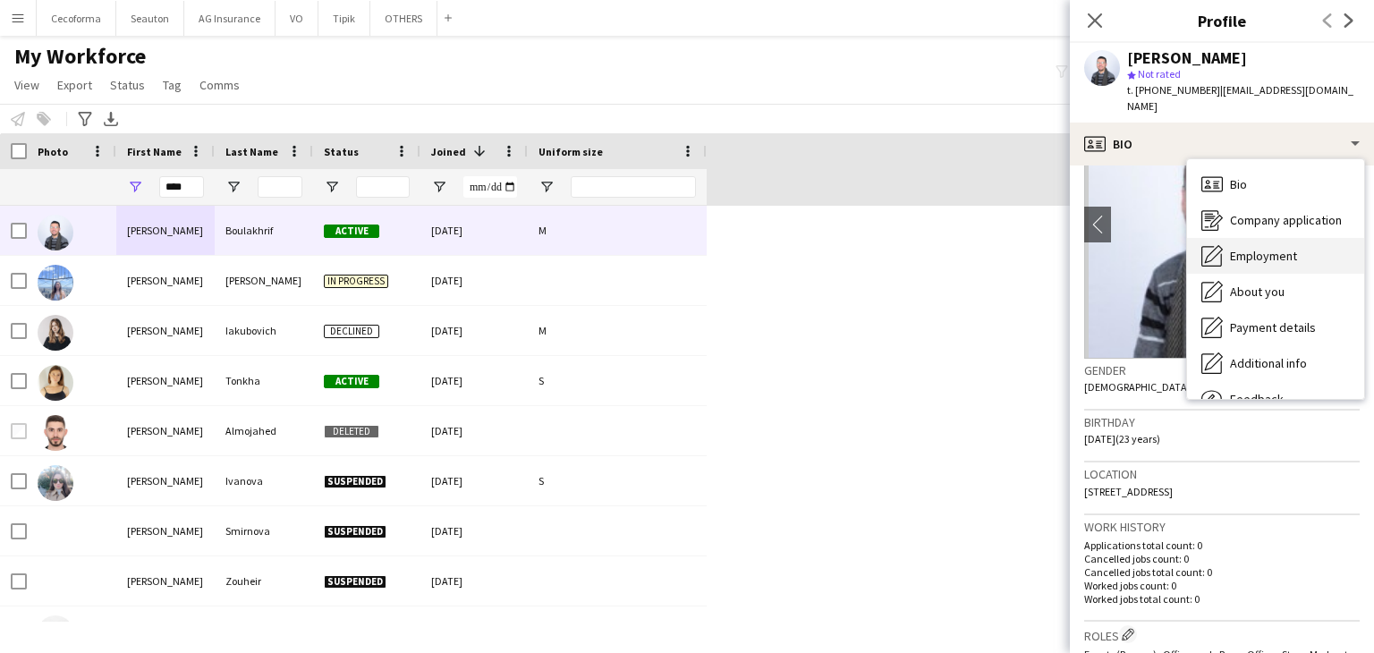
click at [1255, 251] on span "Employment" at bounding box center [1263, 256] width 67 height 16
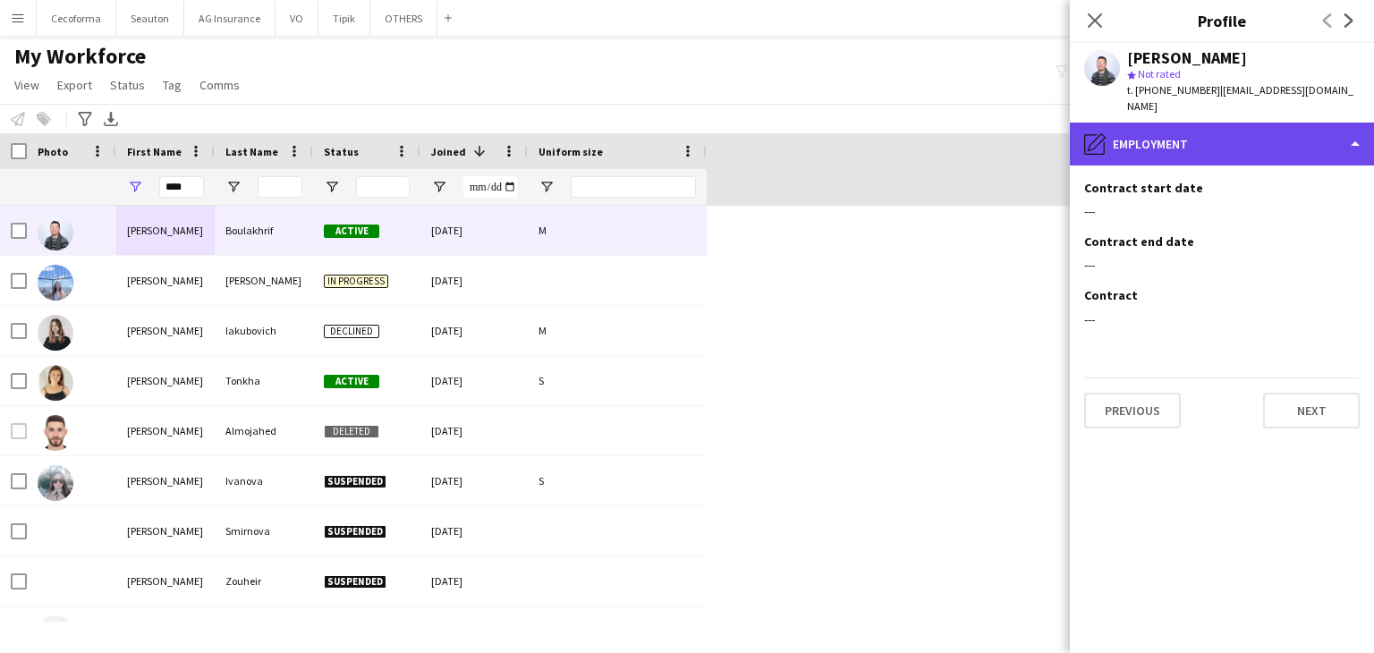
click at [1193, 154] on div "pencil4 Employment" at bounding box center [1222, 144] width 304 height 43
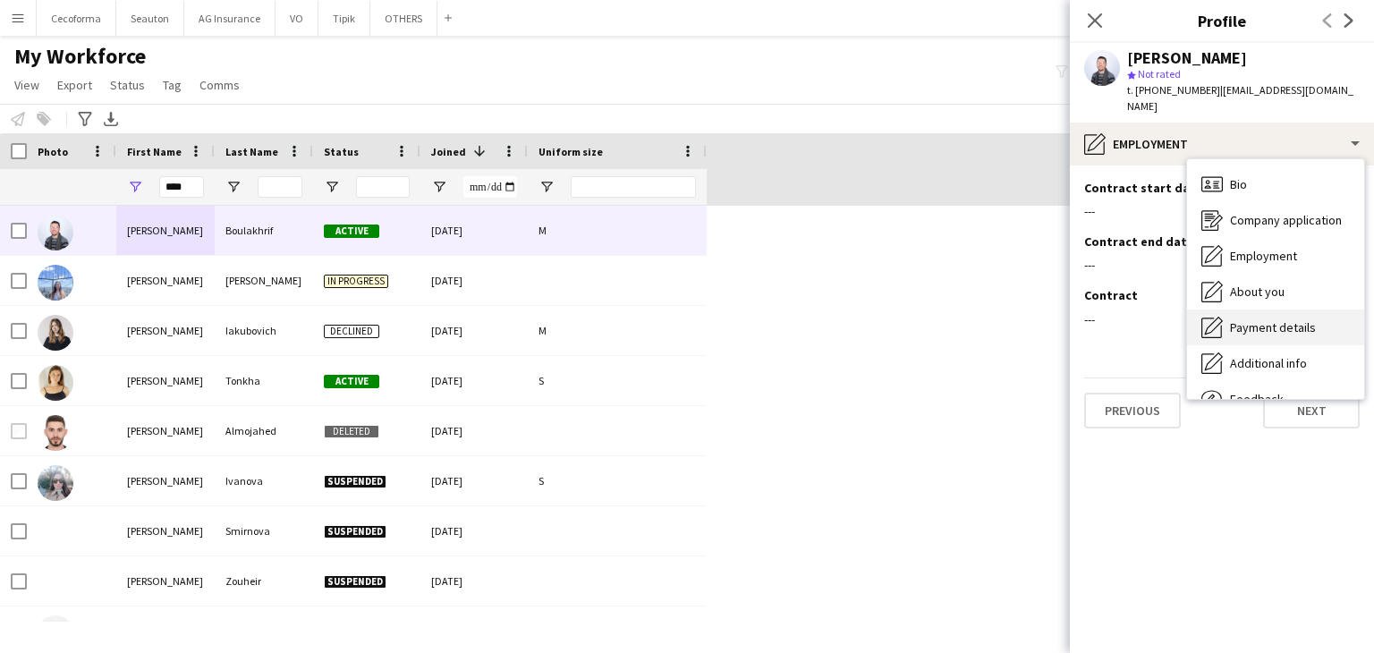
click at [1275, 327] on span "Payment details" at bounding box center [1273, 327] width 86 height 16
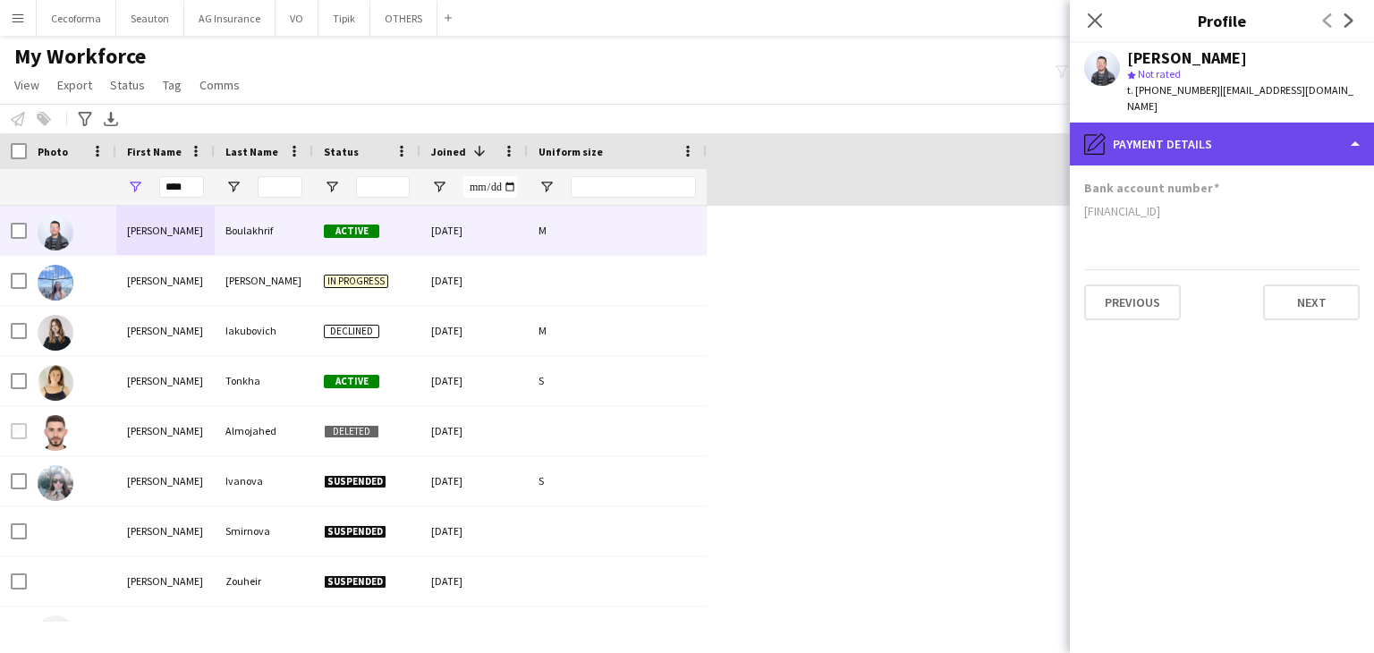
click at [1188, 148] on div "pencil4 Payment details" at bounding box center [1222, 144] width 304 height 43
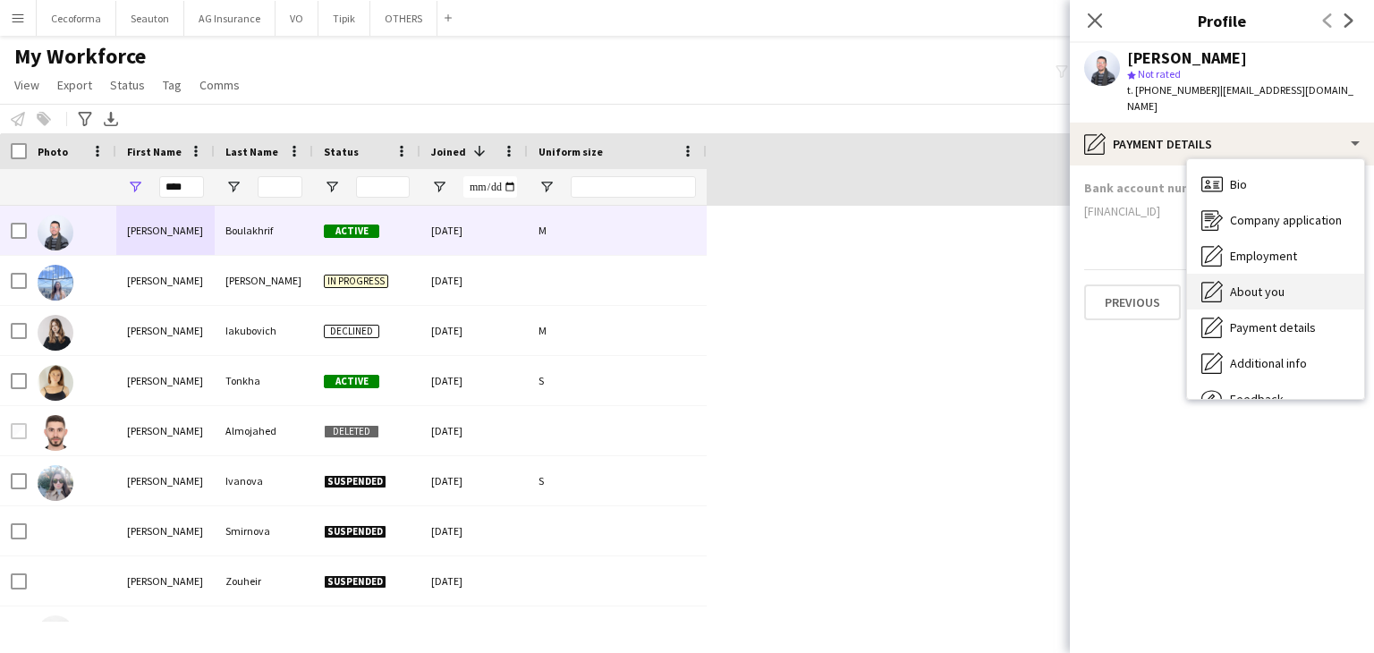
click at [1254, 279] on div "About you About you" at bounding box center [1275, 292] width 177 height 36
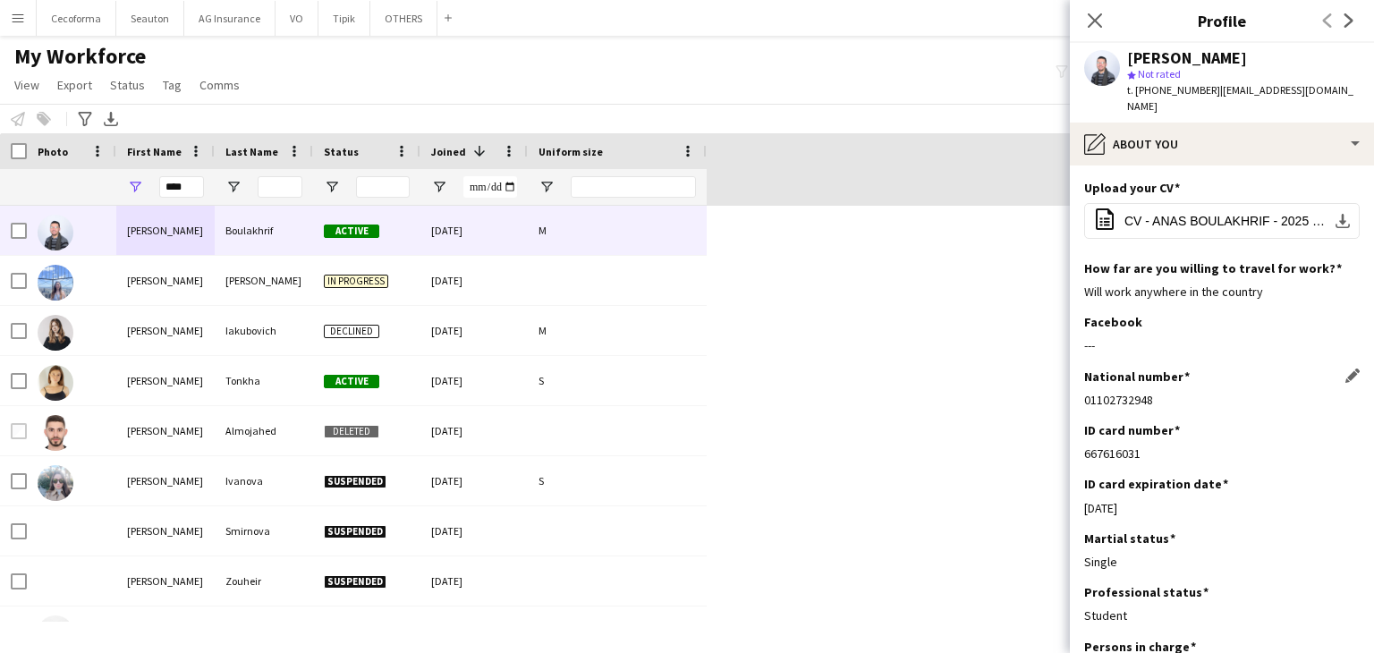
drag, startPoint x: 1170, startPoint y: 395, endPoint x: 1145, endPoint y: 397, distance: 25.1
click at [1145, 397] on div "01102732948" at bounding box center [1222, 400] width 276 height 16
drag, startPoint x: 1174, startPoint y: 398, endPoint x: 1177, endPoint y: 373, distance: 25.3
click at [1174, 395] on div "01102732948" at bounding box center [1222, 400] width 276 height 16
click at [1154, 399] on div "01102732948" at bounding box center [1222, 400] width 276 height 16
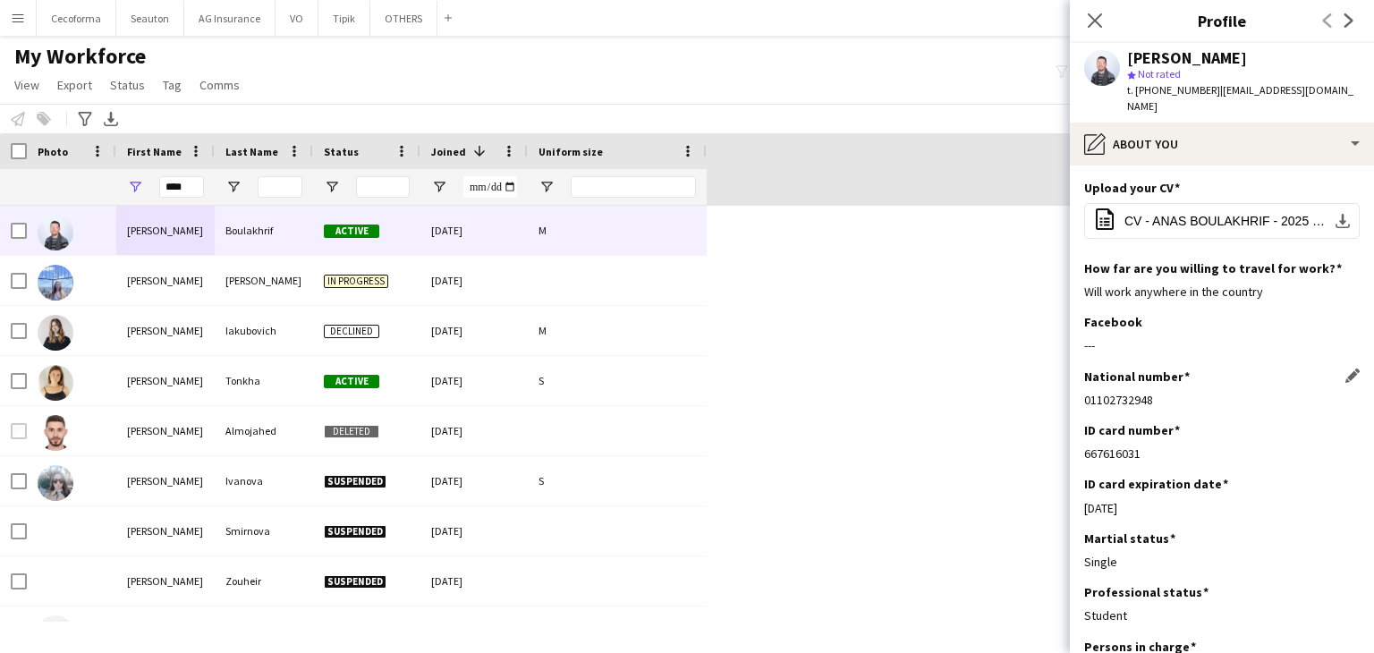
drag, startPoint x: 1153, startPoint y: 398, endPoint x: 1084, endPoint y: 403, distance: 69.0
click at [1084, 403] on div "01102732948" at bounding box center [1222, 400] width 276 height 16
click at [1171, 406] on div "01102732948" at bounding box center [1222, 400] width 276 height 16
drag, startPoint x: 1085, startPoint y: 395, endPoint x: 1166, endPoint y: 402, distance: 80.8
click at [1166, 402] on div "01102732948" at bounding box center [1222, 400] width 276 height 16
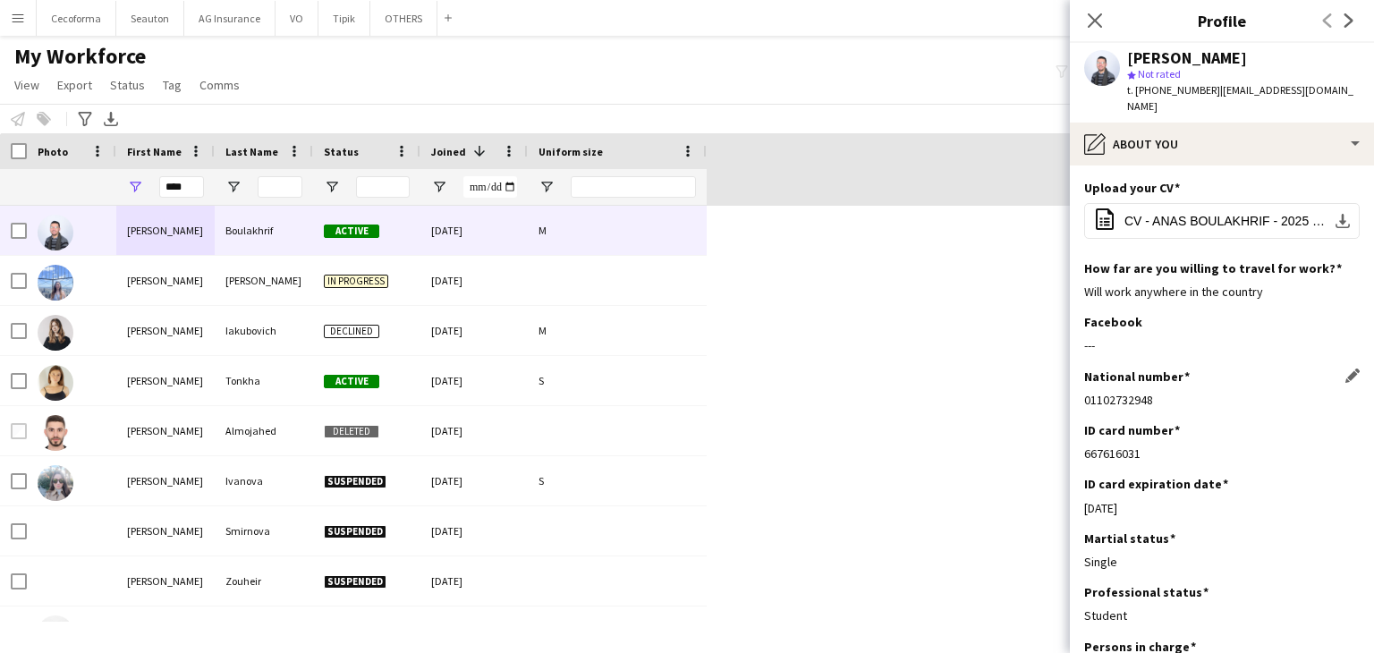
click at [1123, 410] on div "National number Edit this field 01102732948" at bounding box center [1222, 396] width 276 height 54
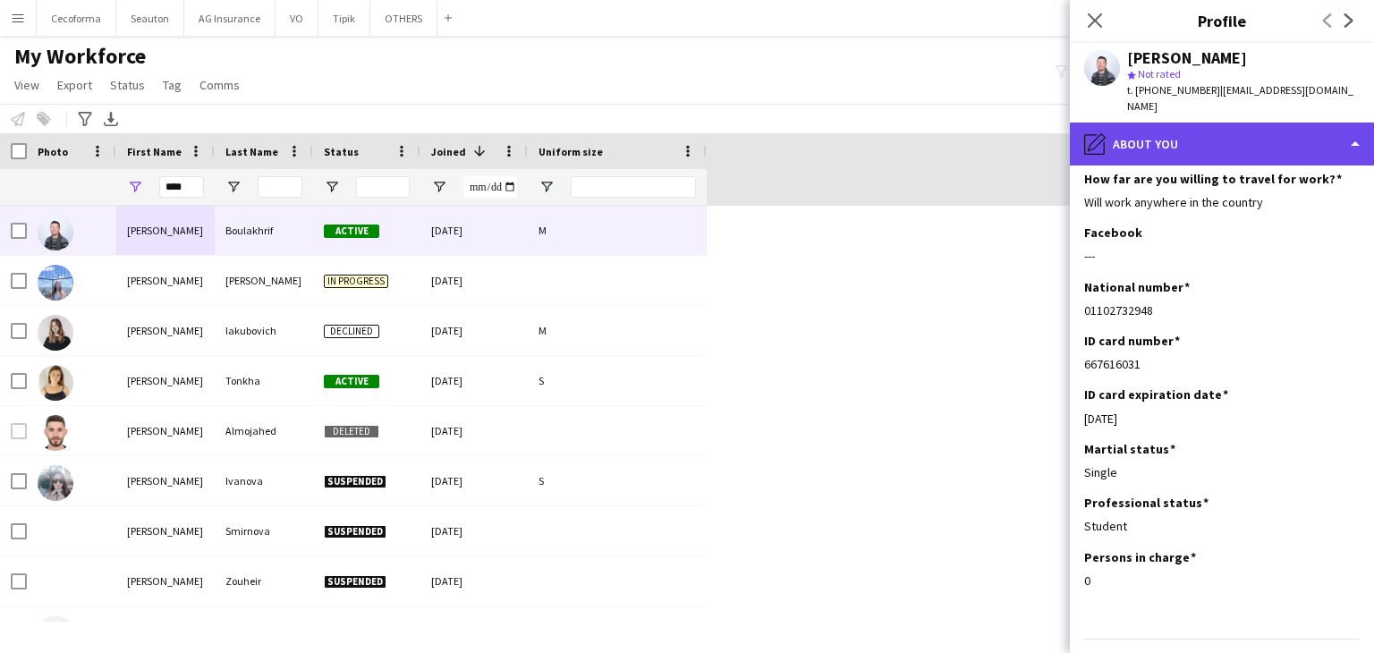
click at [1158, 140] on div "pencil4 About you" at bounding box center [1222, 144] width 304 height 43
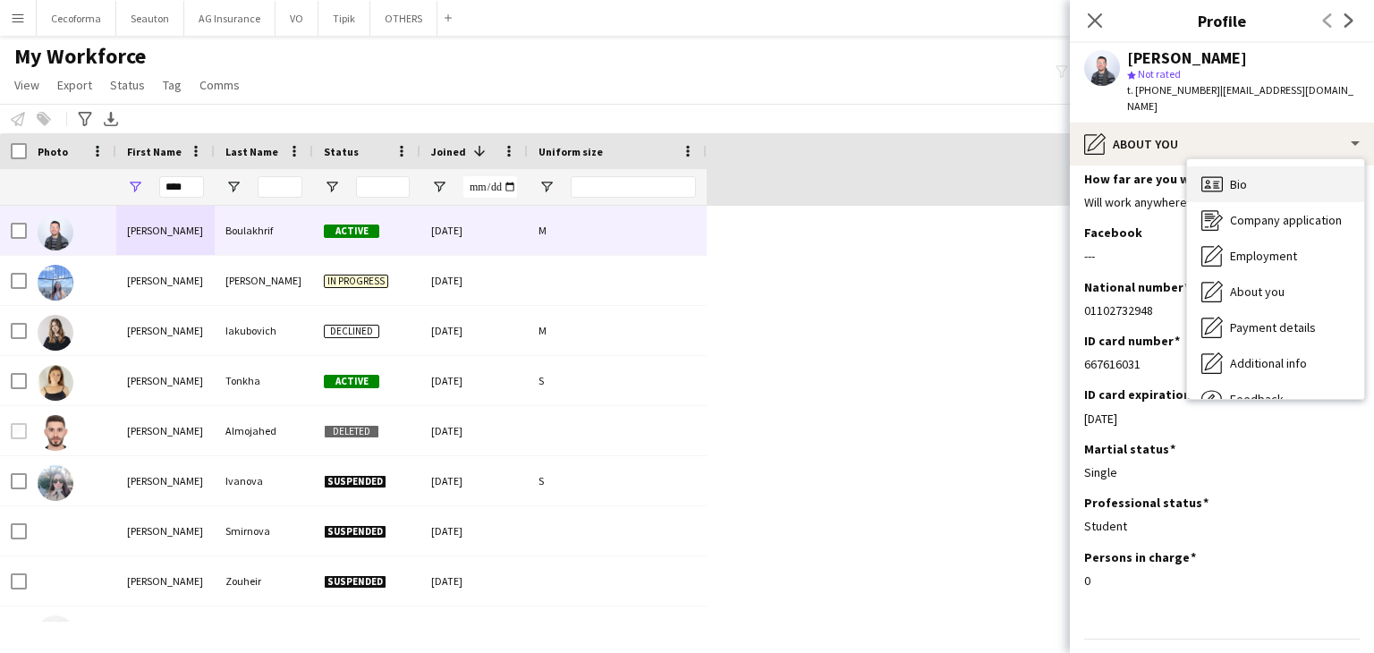
click at [1245, 185] on span "Bio" at bounding box center [1238, 184] width 17 height 16
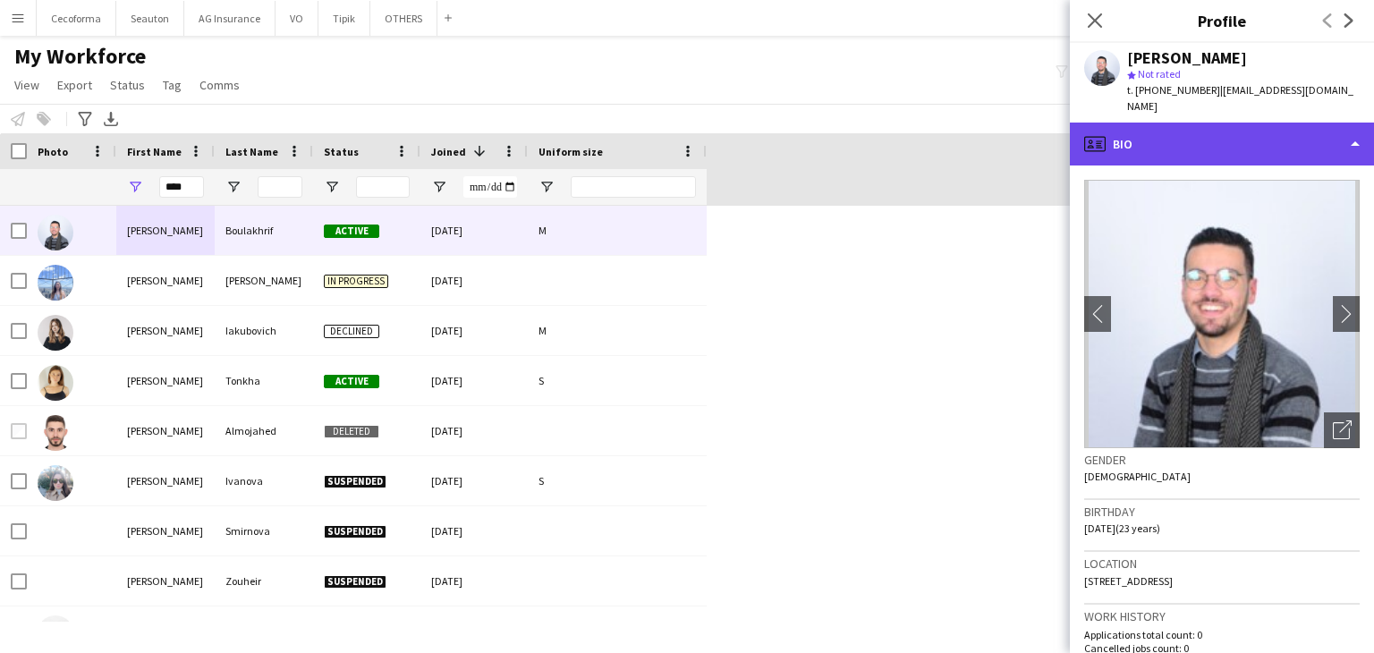
click at [1163, 133] on div "profile Bio" at bounding box center [1222, 144] width 304 height 43
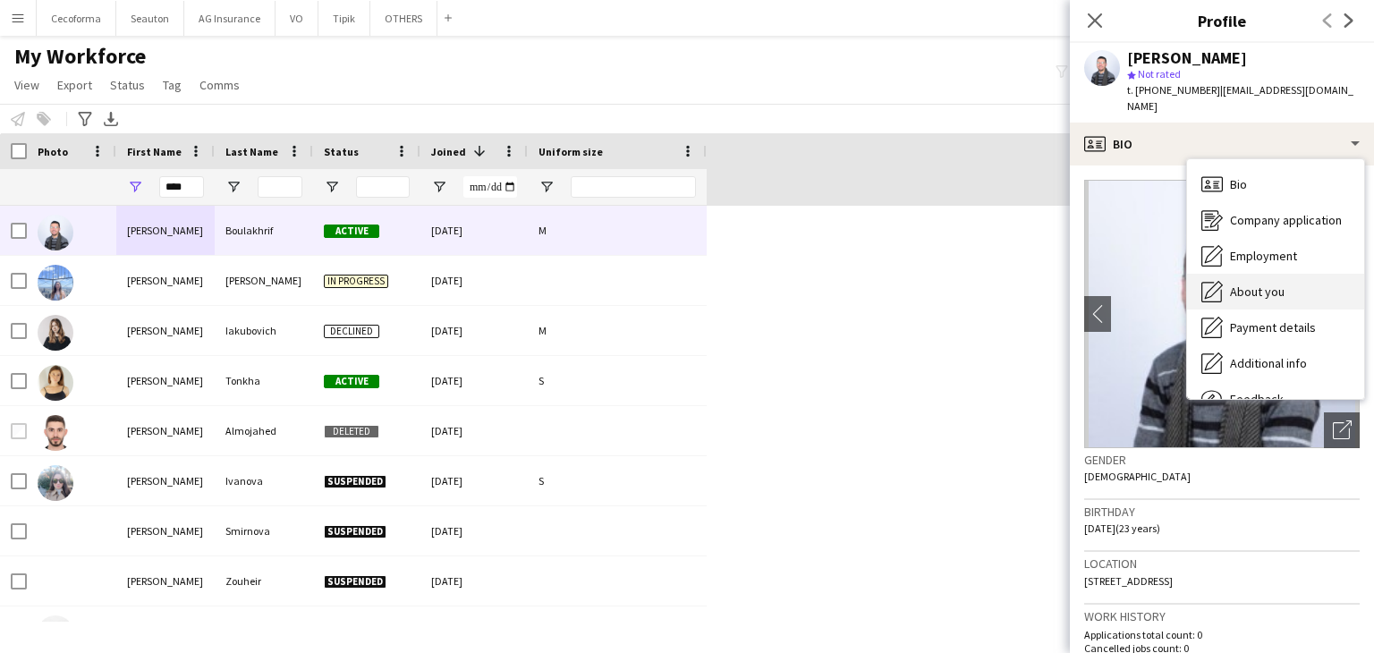
click at [1276, 287] on span "About you" at bounding box center [1257, 292] width 55 height 16
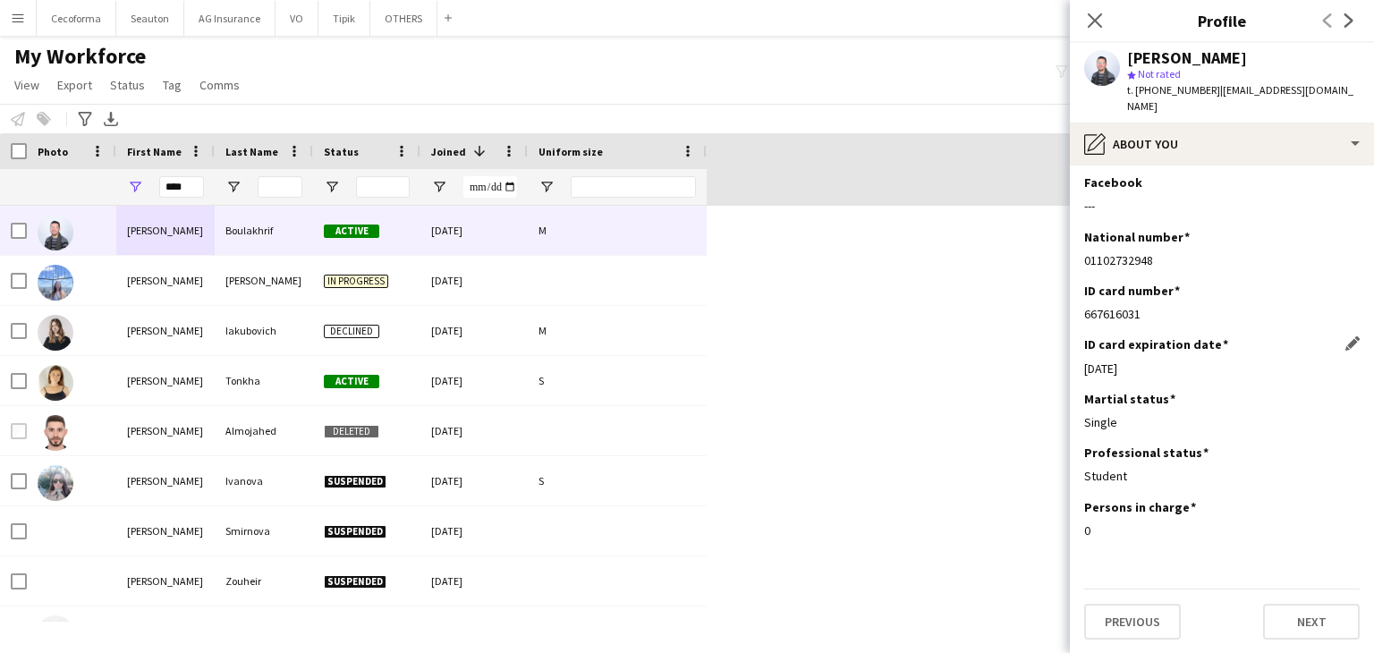
scroll to position [140, 0]
drag, startPoint x: 1166, startPoint y: 256, endPoint x: 1086, endPoint y: 258, distance: 79.6
click at [1086, 258] on div "01102732948" at bounding box center [1222, 260] width 276 height 16
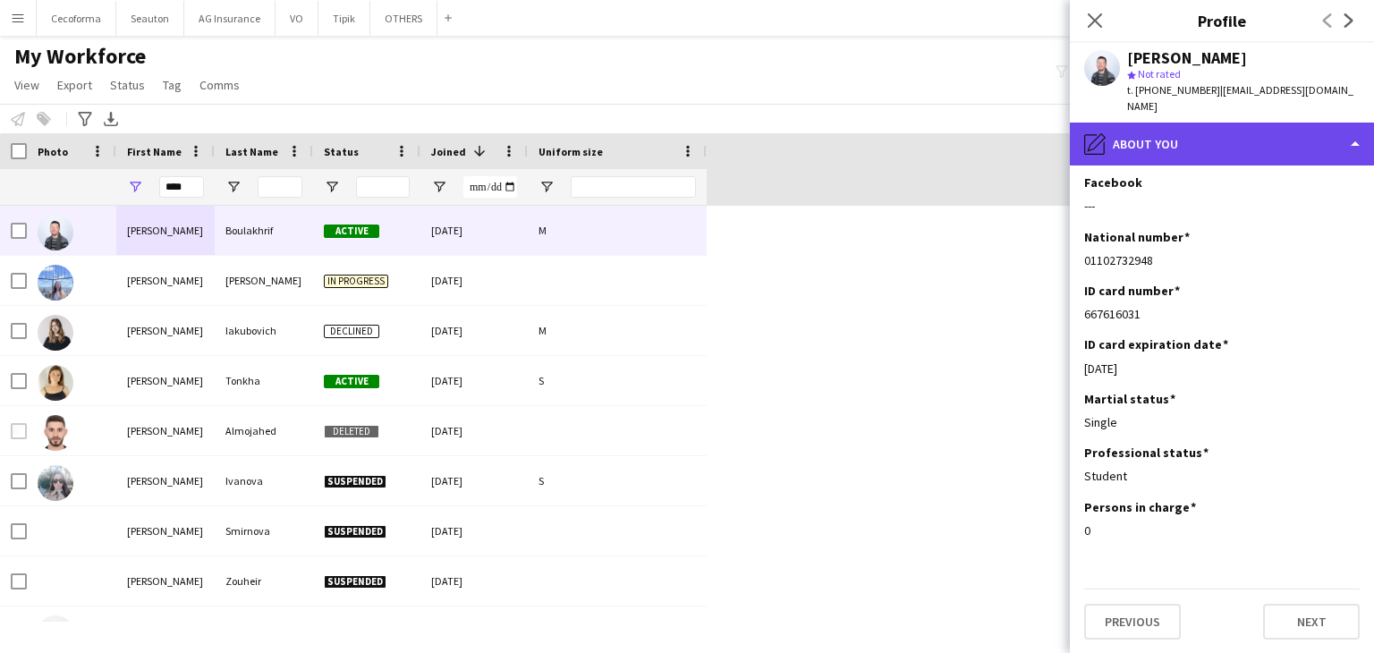
click at [1127, 145] on div "pencil4 About you" at bounding box center [1222, 144] width 304 height 43
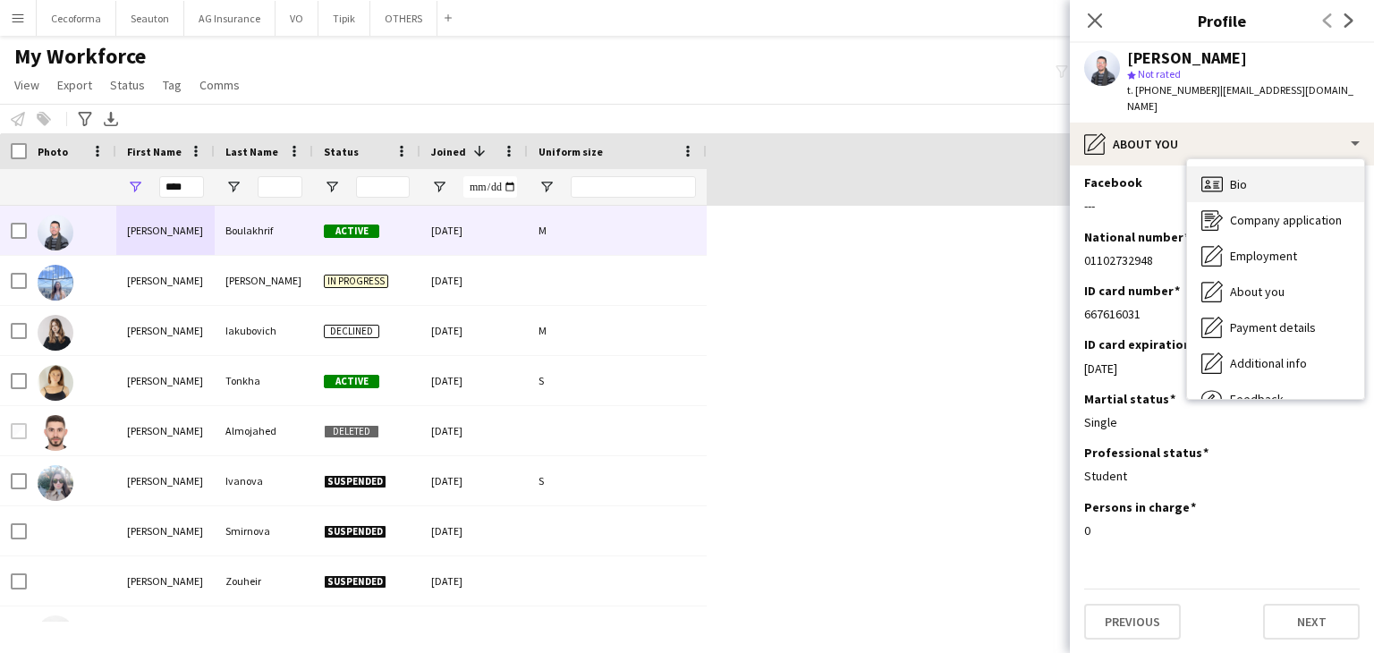
click at [1212, 182] on icon "Bio" at bounding box center [1211, 184] width 21 height 21
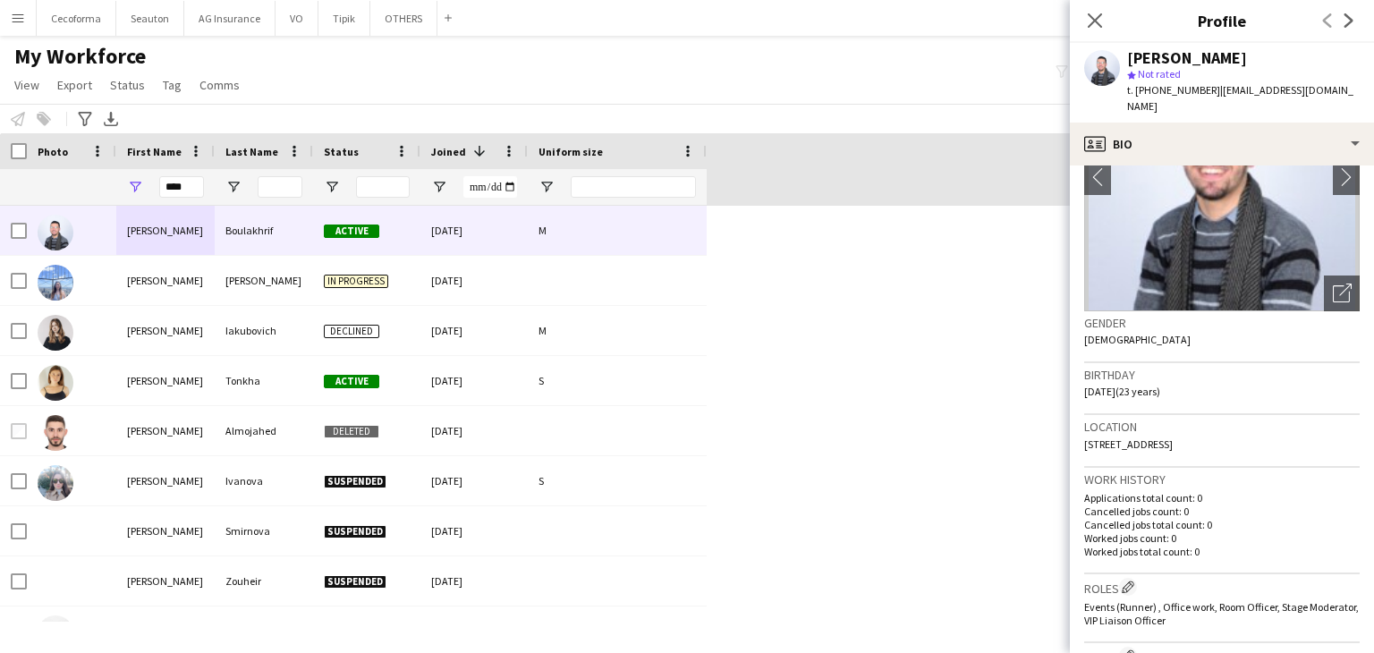
scroll to position [268, 0]
